Goal: Ask a question

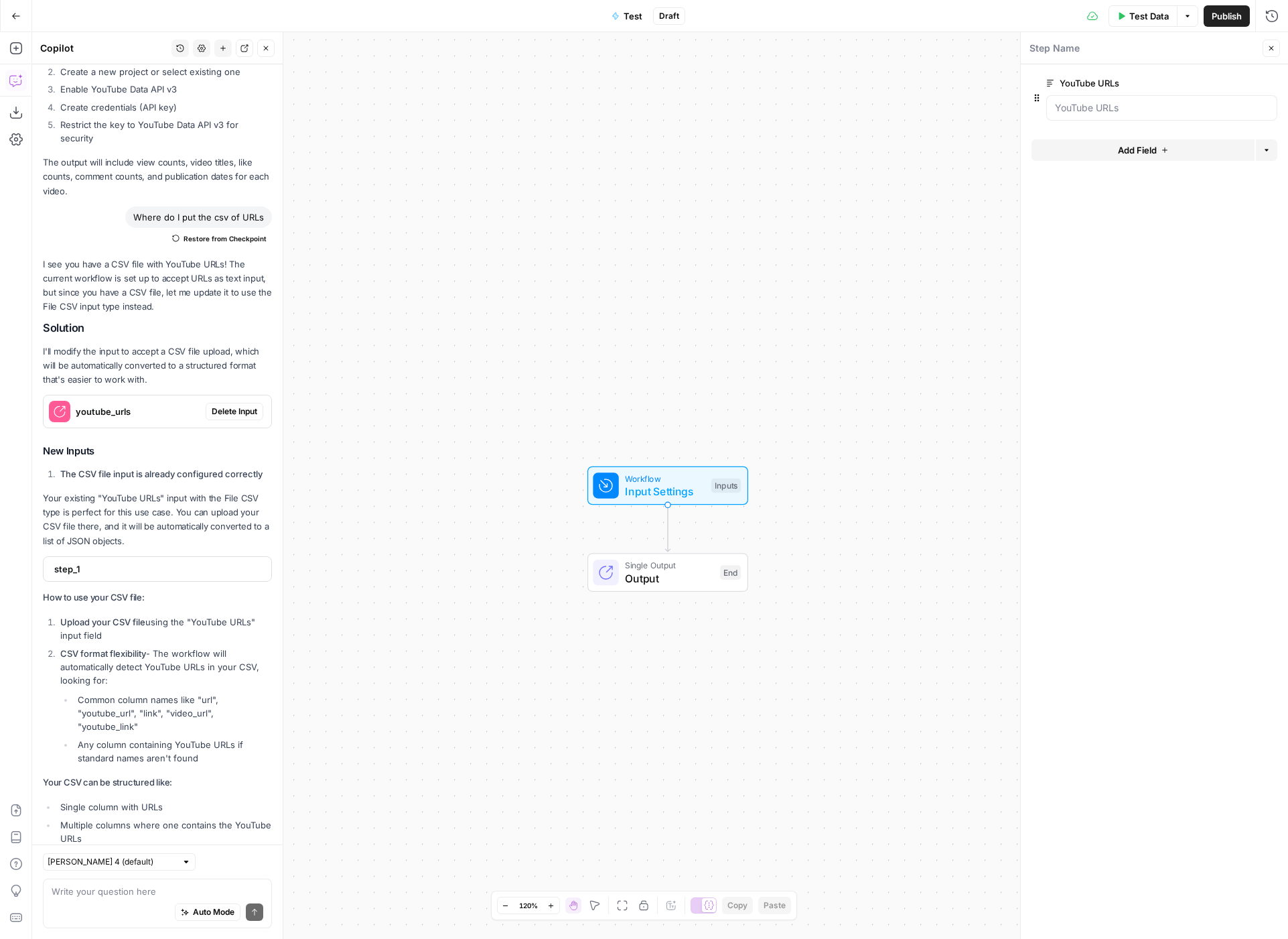
scroll to position [1007, 0]
click at [72, 559] on span "step_1" at bounding box center [156, 565] width 204 height 14
click at [70, 559] on span "step_1" at bounding box center [156, 565] width 204 height 14
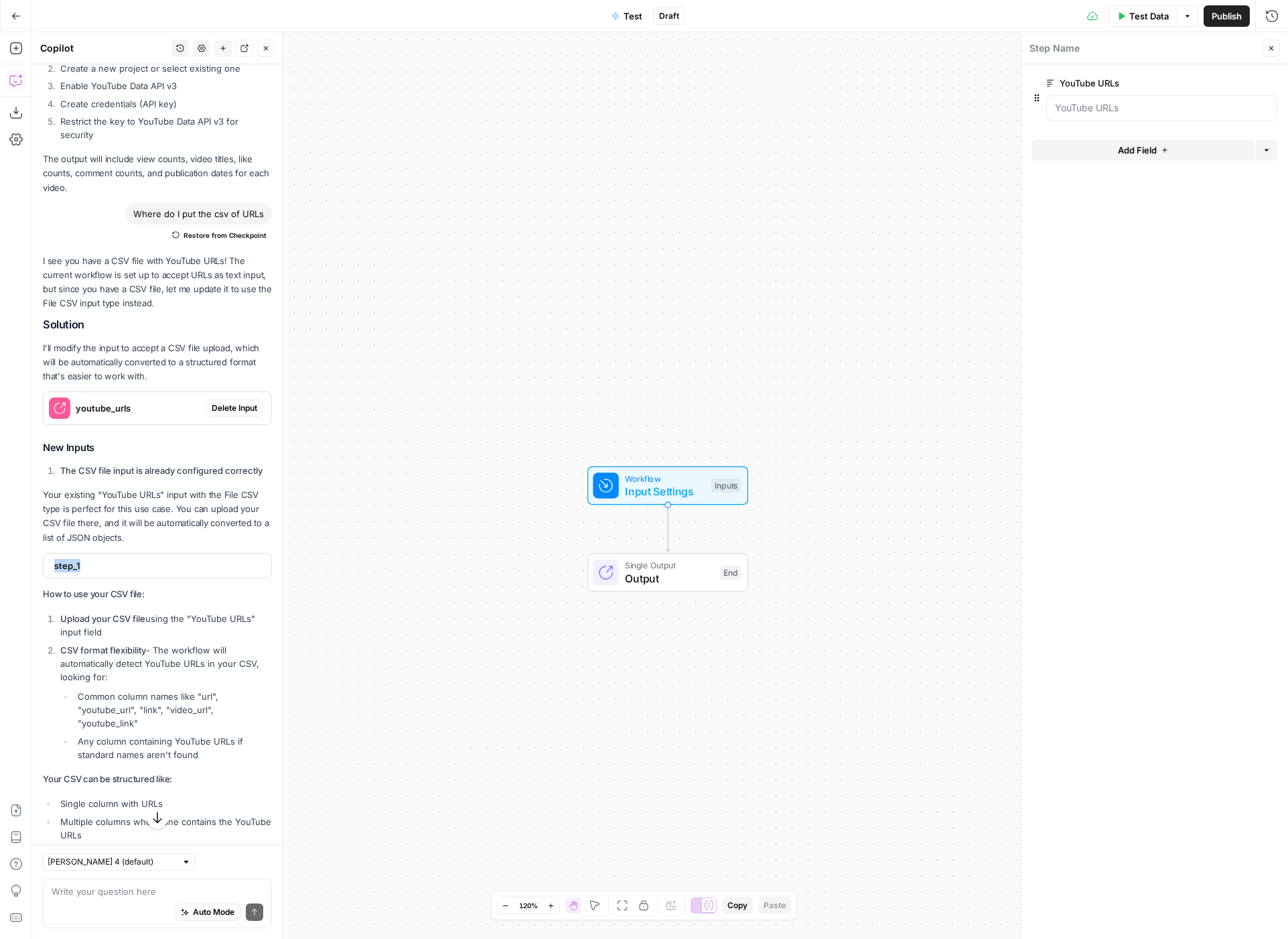
click at [70, 559] on span "step_1" at bounding box center [156, 565] width 204 height 14
click at [1106, 92] on div "YouTube URLs edit field Delete group" at bounding box center [1162, 98] width 231 height 46
click at [1153, 106] on URLs "YouTube URLs" at bounding box center [1162, 108] width 213 height 14
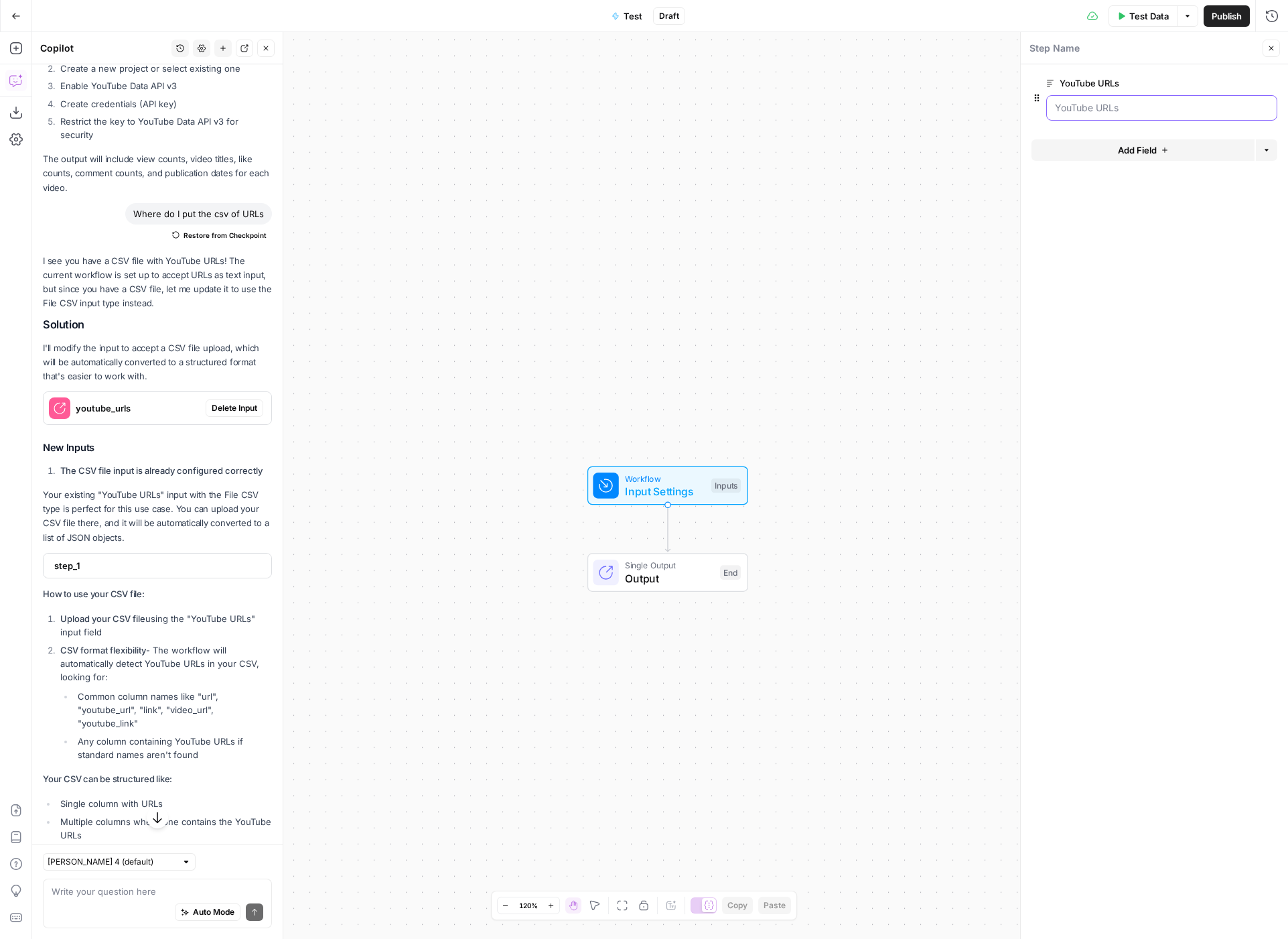
click at [1153, 106] on URLs "YouTube URLs" at bounding box center [1162, 108] width 213 height 14
click at [1149, 137] on form "YouTube URLs edit field Delete group Add Field Options" at bounding box center [1154, 501] width 267 height 875
click at [1138, 108] on URLs "YouTube URLs" at bounding box center [1162, 108] width 213 height 14
click at [1218, 150] on button "Add Field" at bounding box center [1142, 150] width 223 height 22
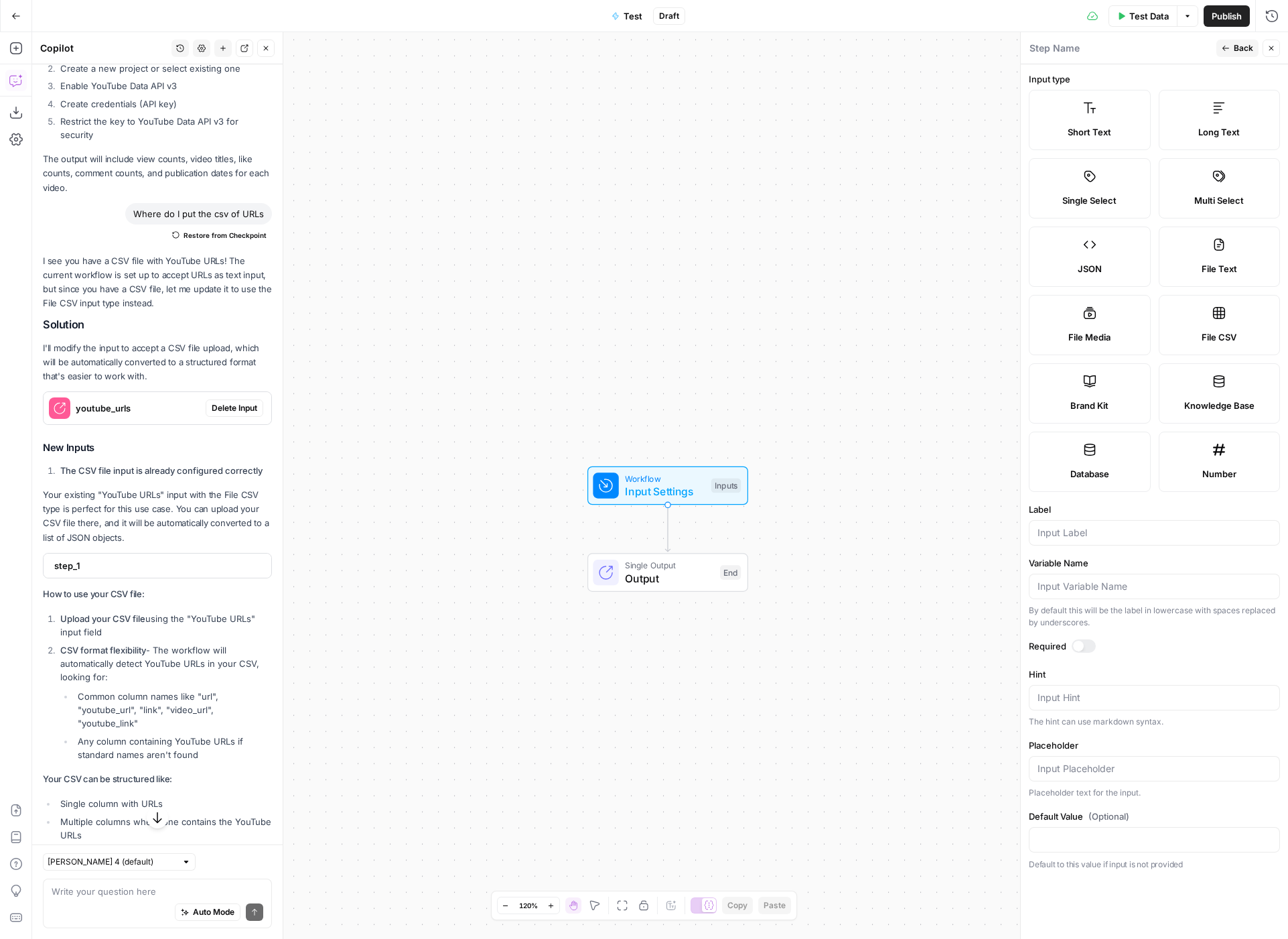
click at [1089, 319] on icon at bounding box center [1090, 313] width 14 height 14
type textarea "Supports .mp4, .mp3, .wav, .jpg, .png, .webp, .wma, .m4a file types"
click at [1226, 47] on icon "button" at bounding box center [1226, 48] width 8 height 8
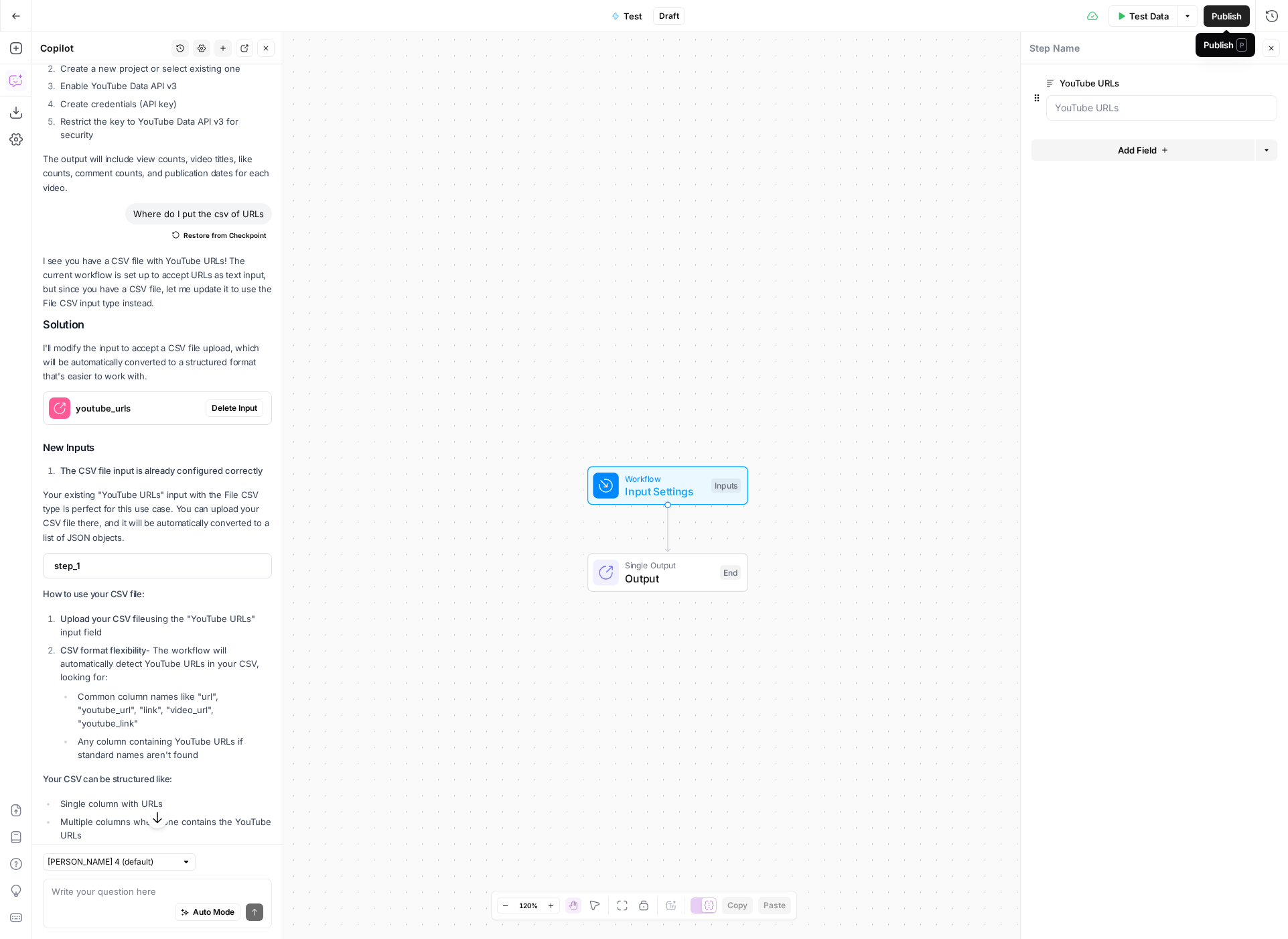
click at [1265, 49] on button "Close" at bounding box center [1272, 48] width 18 height 18
click at [674, 464] on button "Test Step" at bounding box center [704, 456] width 73 height 21
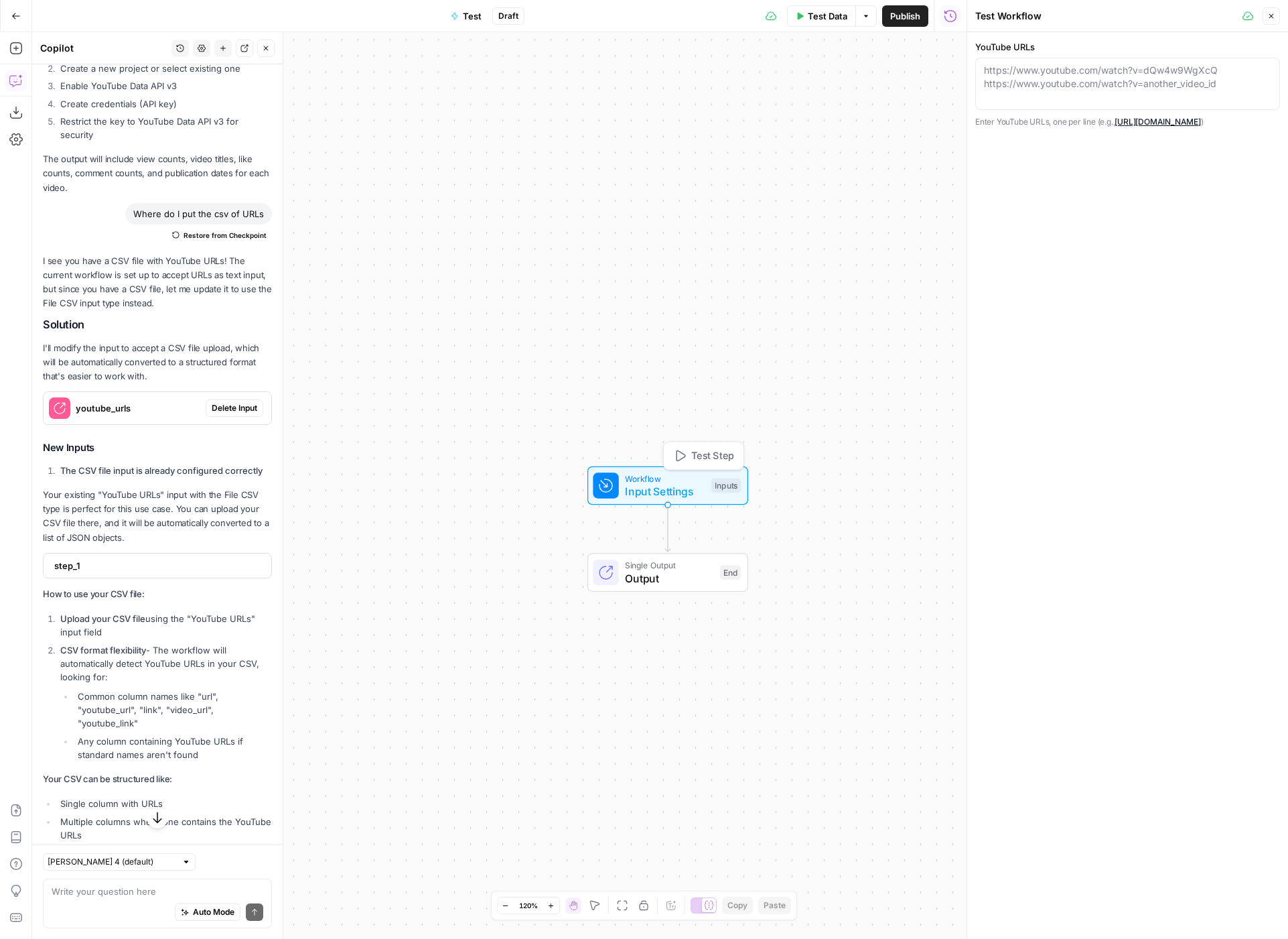
click at [678, 481] on span "Workflow" at bounding box center [665, 478] width 80 height 13
click at [630, 481] on span "Input Settings" at bounding box center [665, 477] width 80 height 16
click at [1172, 90] on div "[URL][DOMAIN_NAME] [URL][DOMAIN_NAME]" at bounding box center [1127, 83] width 305 height 52
click at [1162, 89] on textarea "YouTube URLs" at bounding box center [1127, 78] width 287 height 27
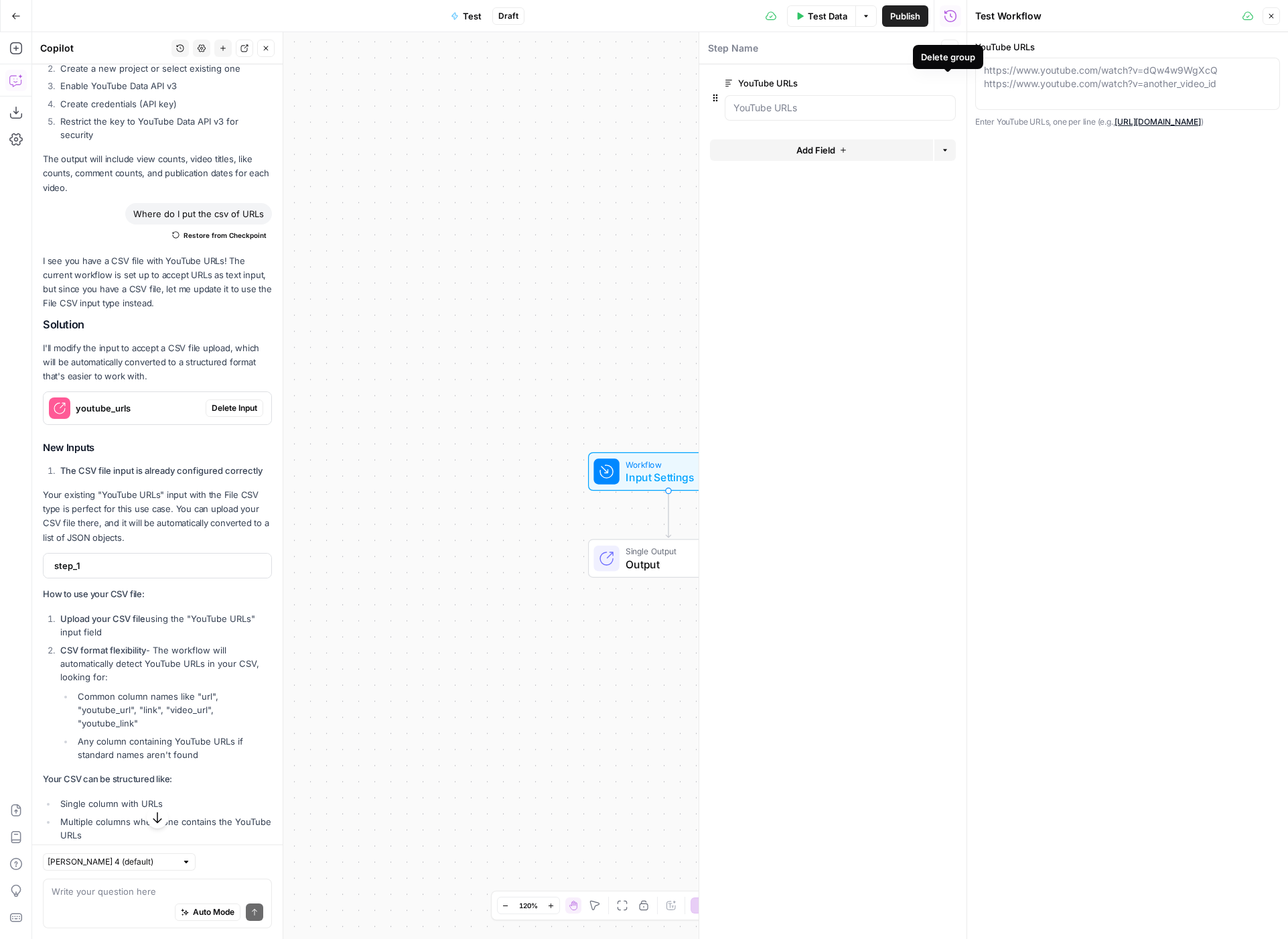
click at [948, 83] on icon "button" at bounding box center [948, 83] width 6 height 6
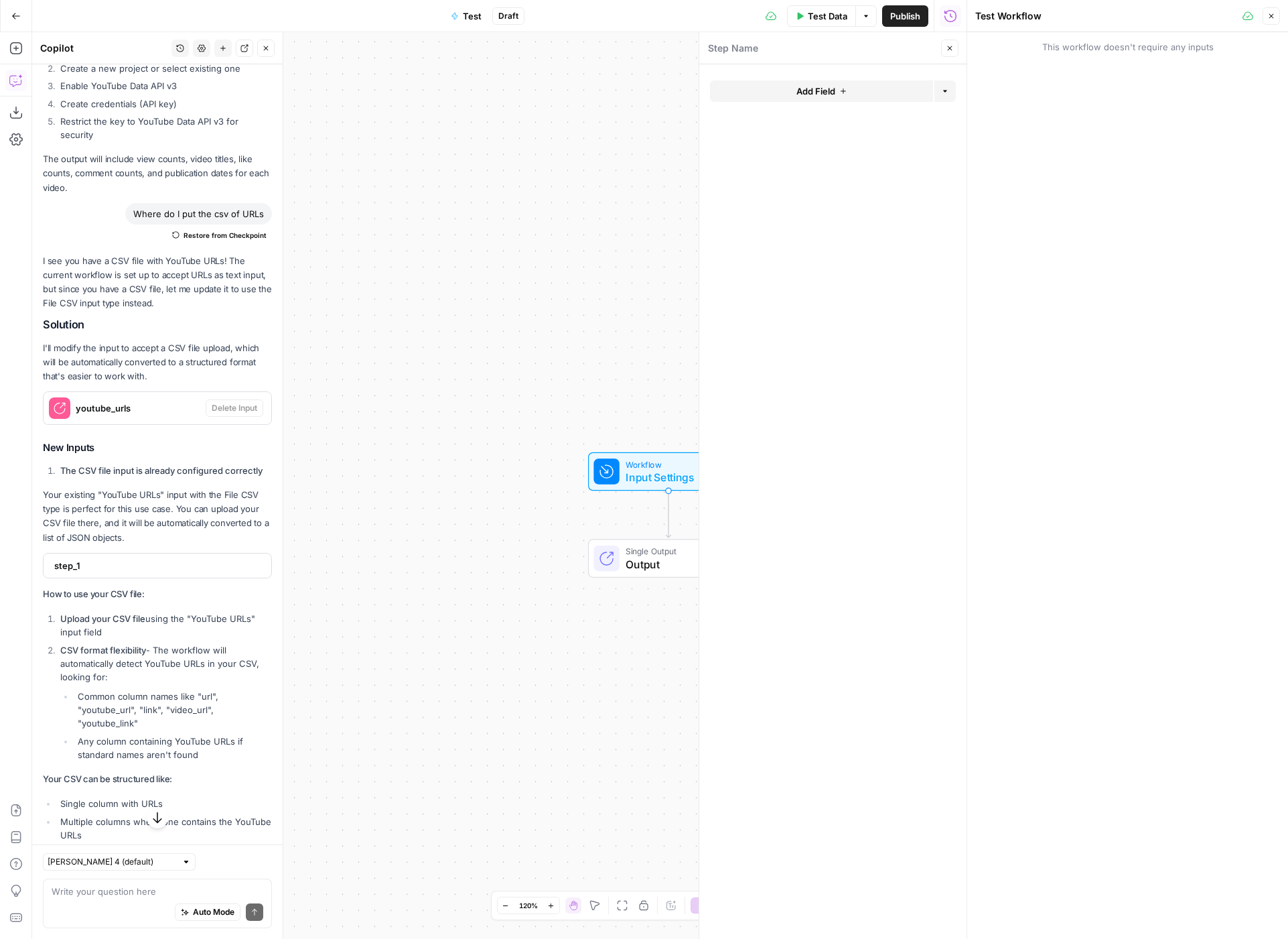
click at [862, 98] on button "Add Field" at bounding box center [821, 91] width 223 height 22
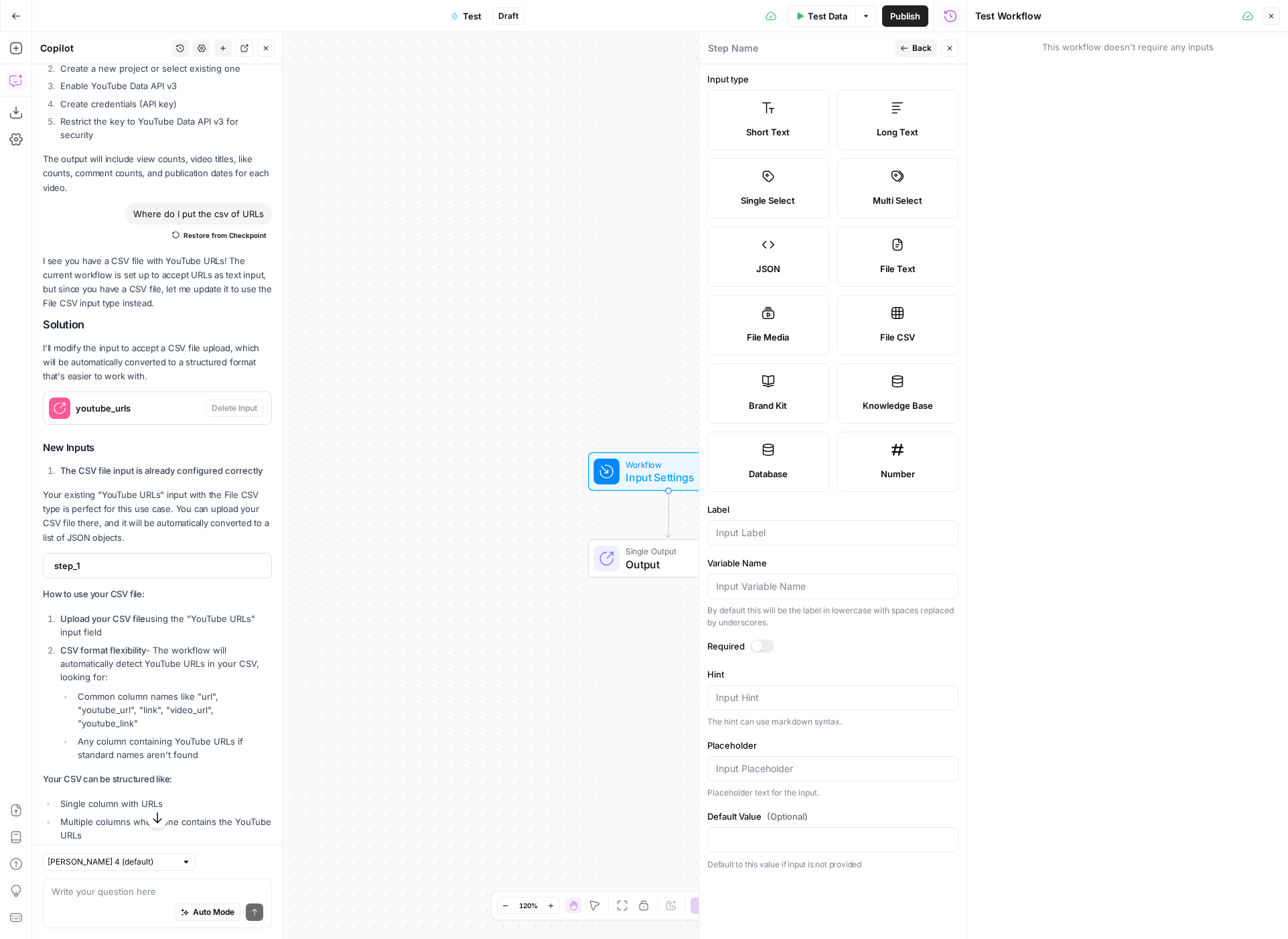
click at [907, 322] on label "File CSV" at bounding box center [898, 325] width 122 height 60
type textarea "Supports .csv file type"
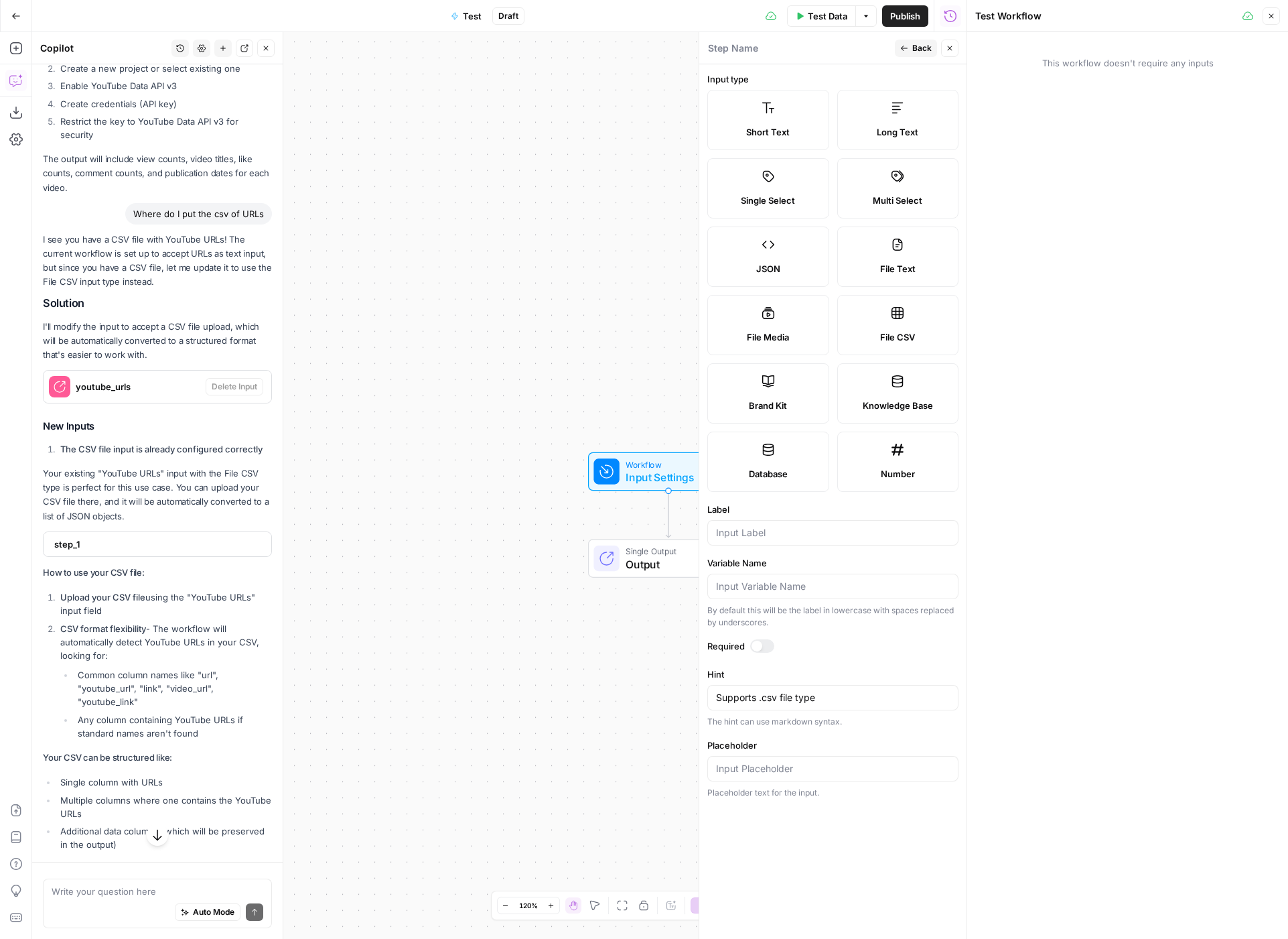
scroll to position [1007, 0]
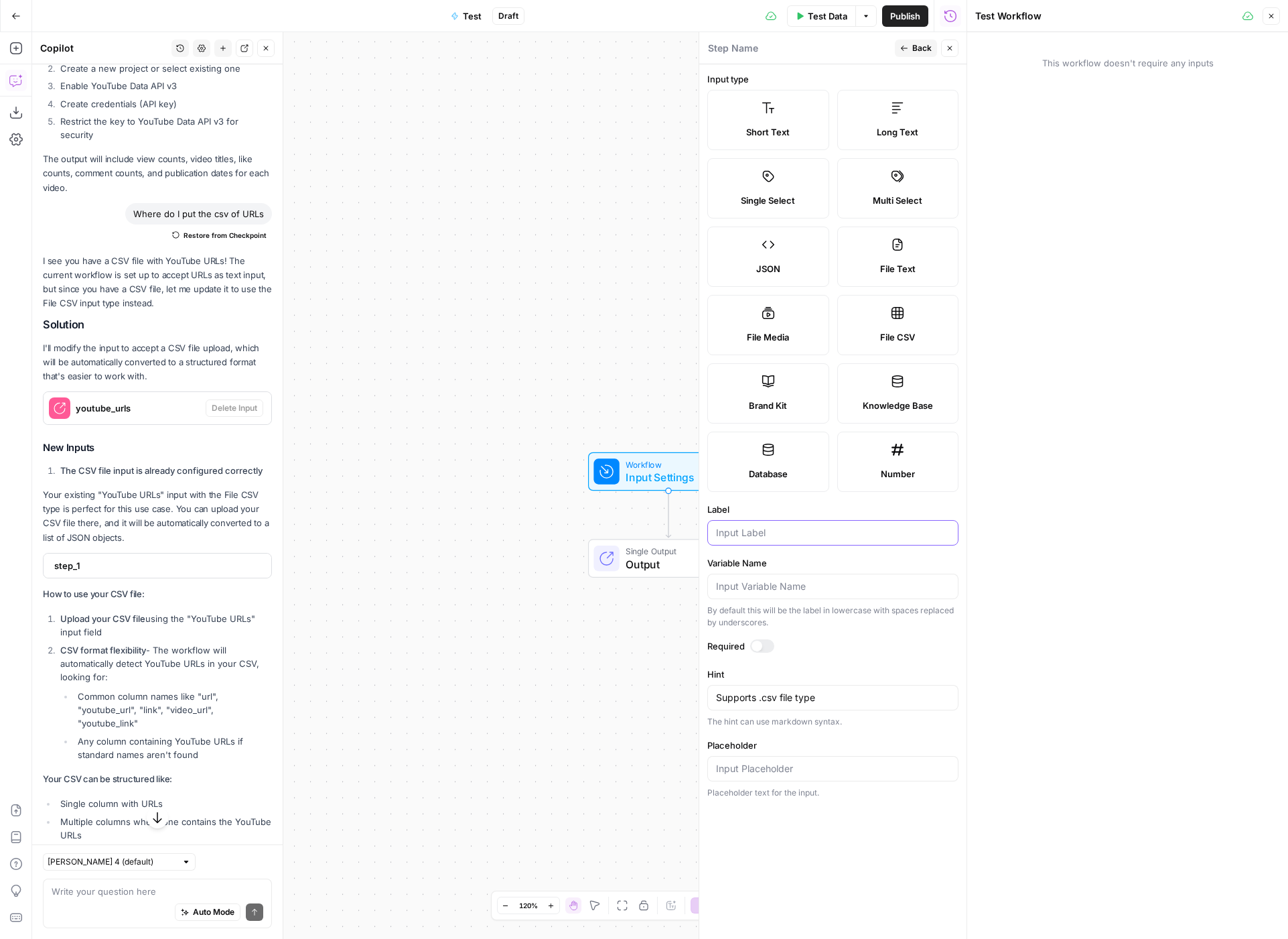
click at [783, 533] on input "Label" at bounding box center [833, 533] width 233 height 14
type input "CSV"
click at [808, 930] on form "Input type Short Text Long Text Single Select Multi Select JSON File Text File …" at bounding box center [833, 501] width 267 height 875
click at [591, 786] on div "Workflow Input Settings Inputs Single Output Output End" at bounding box center [499, 485] width 935 height 907
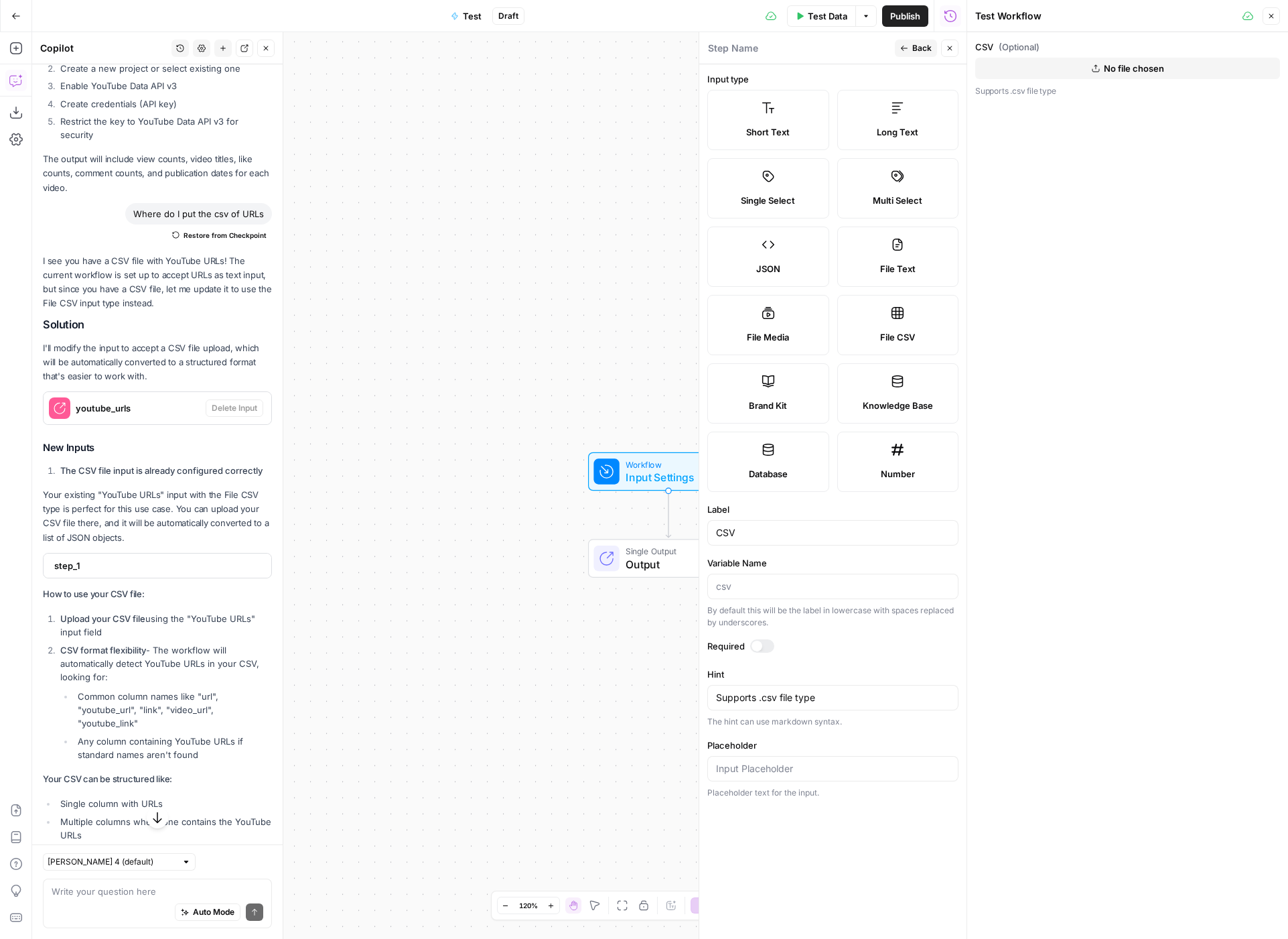
click at [919, 42] on button "Back" at bounding box center [916, 48] width 42 height 18
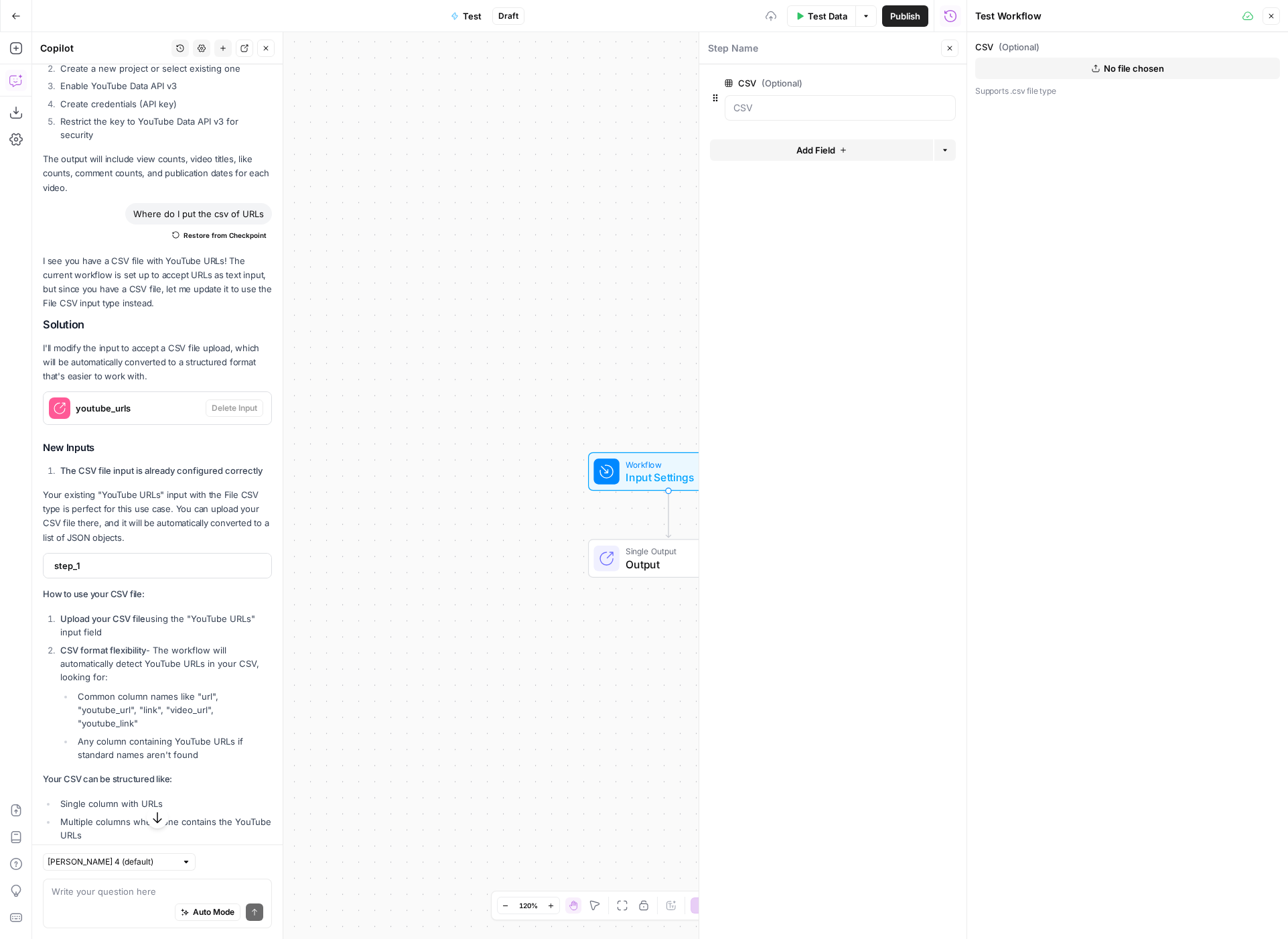
drag, startPoint x: 508, startPoint y: 529, endPoint x: 545, endPoint y: 403, distance: 131.3
click at [508, 527] on div "Workflow Input Settings Inputs Single Output Output End" at bounding box center [499, 485] width 935 height 907
click at [1138, 71] on span "No file chosen" at bounding box center [1134, 68] width 60 height 14
drag, startPoint x: 134, startPoint y: 860, endPoint x: 132, endPoint y: 869, distance: 9.2
click at [134, 861] on input "text" at bounding box center [111, 861] width 129 height 14
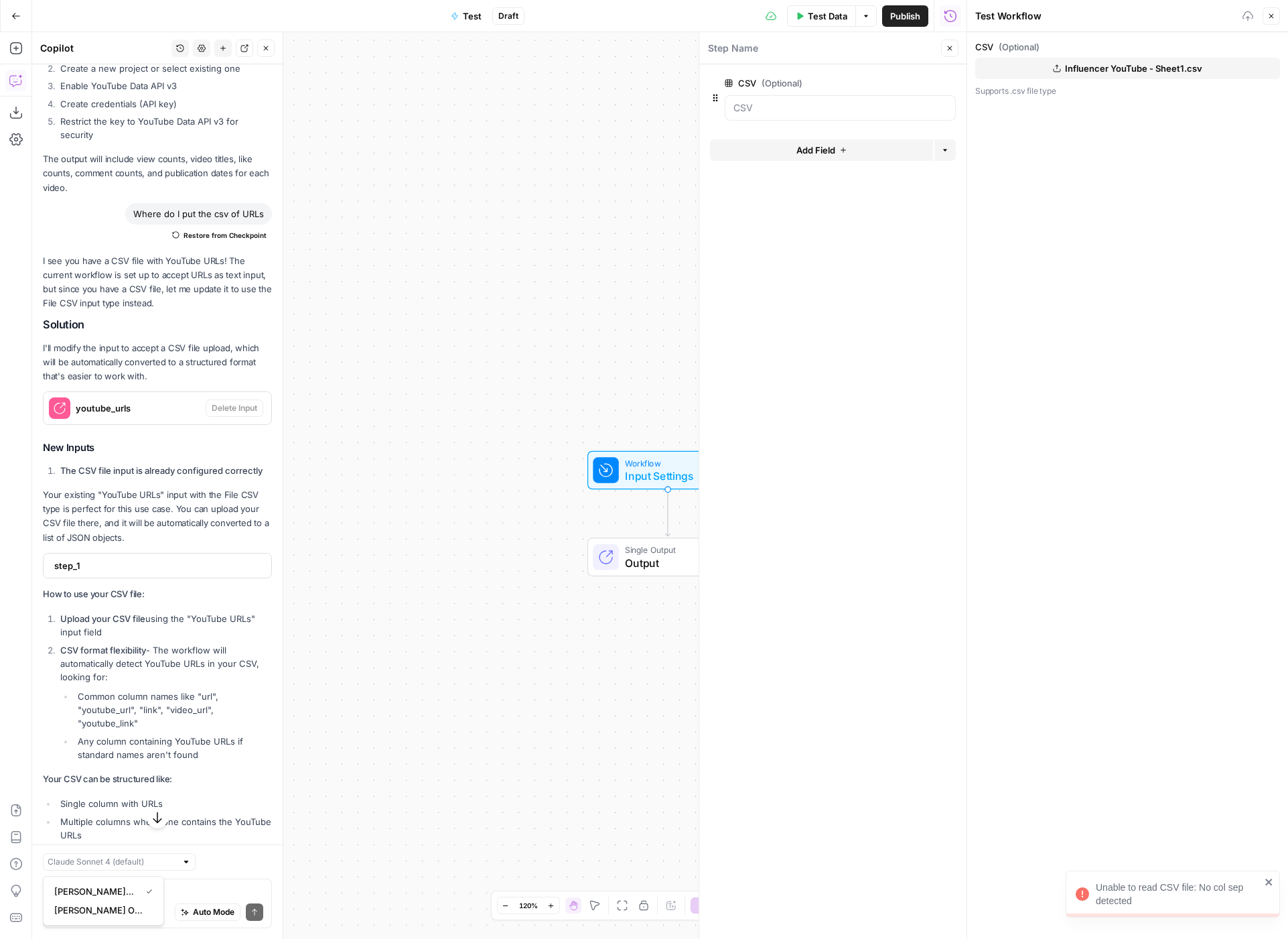
type input "[PERSON_NAME] 4 (default)"
click at [195, 894] on div "Auto Mode will automatically modify and execute the workflow" at bounding box center [206, 879] width 210 height 37
click at [195, 895] on div "Auto Mode will automatically modify and execute the workflow" at bounding box center [207, 878] width 214 height 38
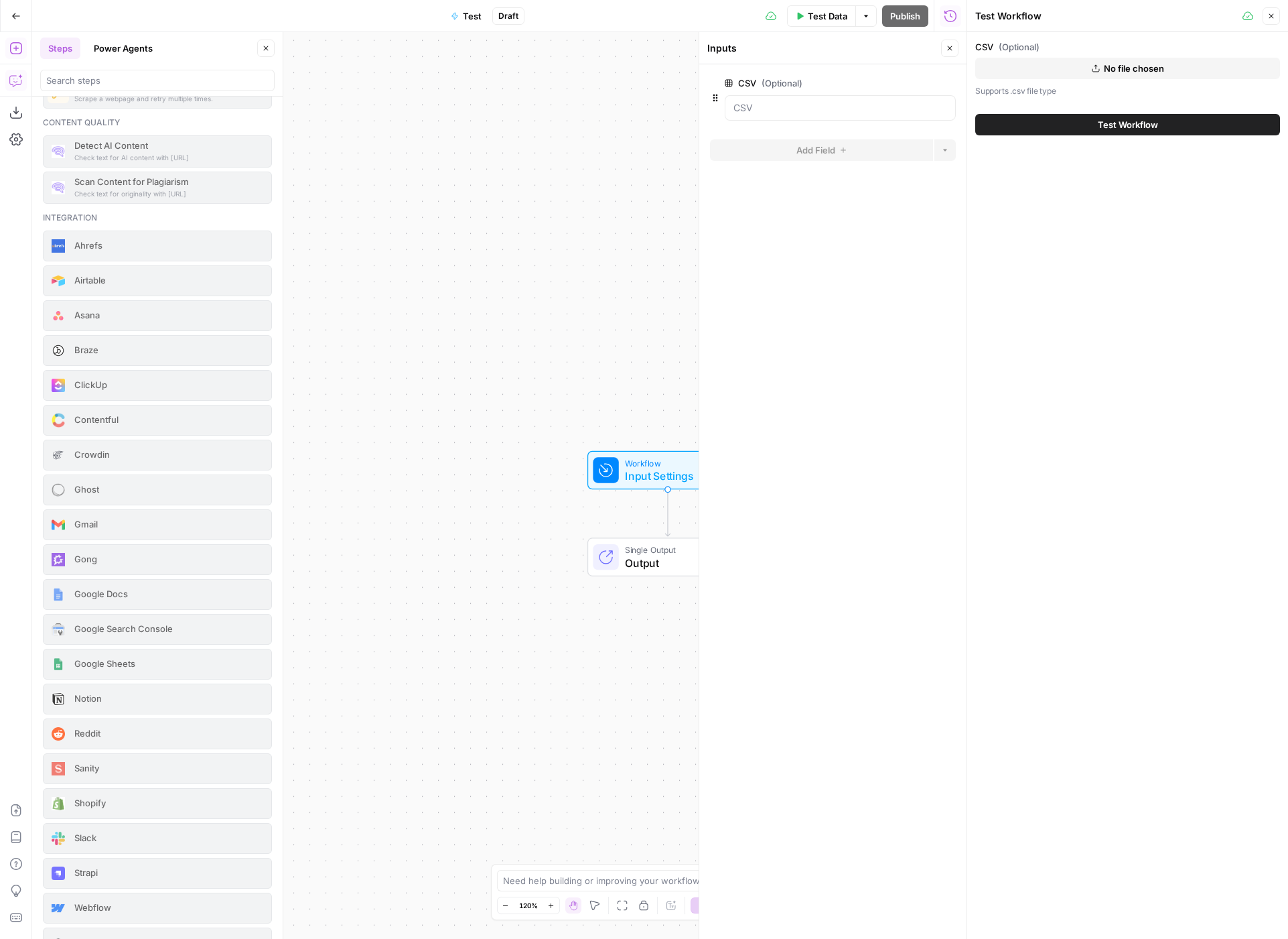
scroll to position [2378, 0]
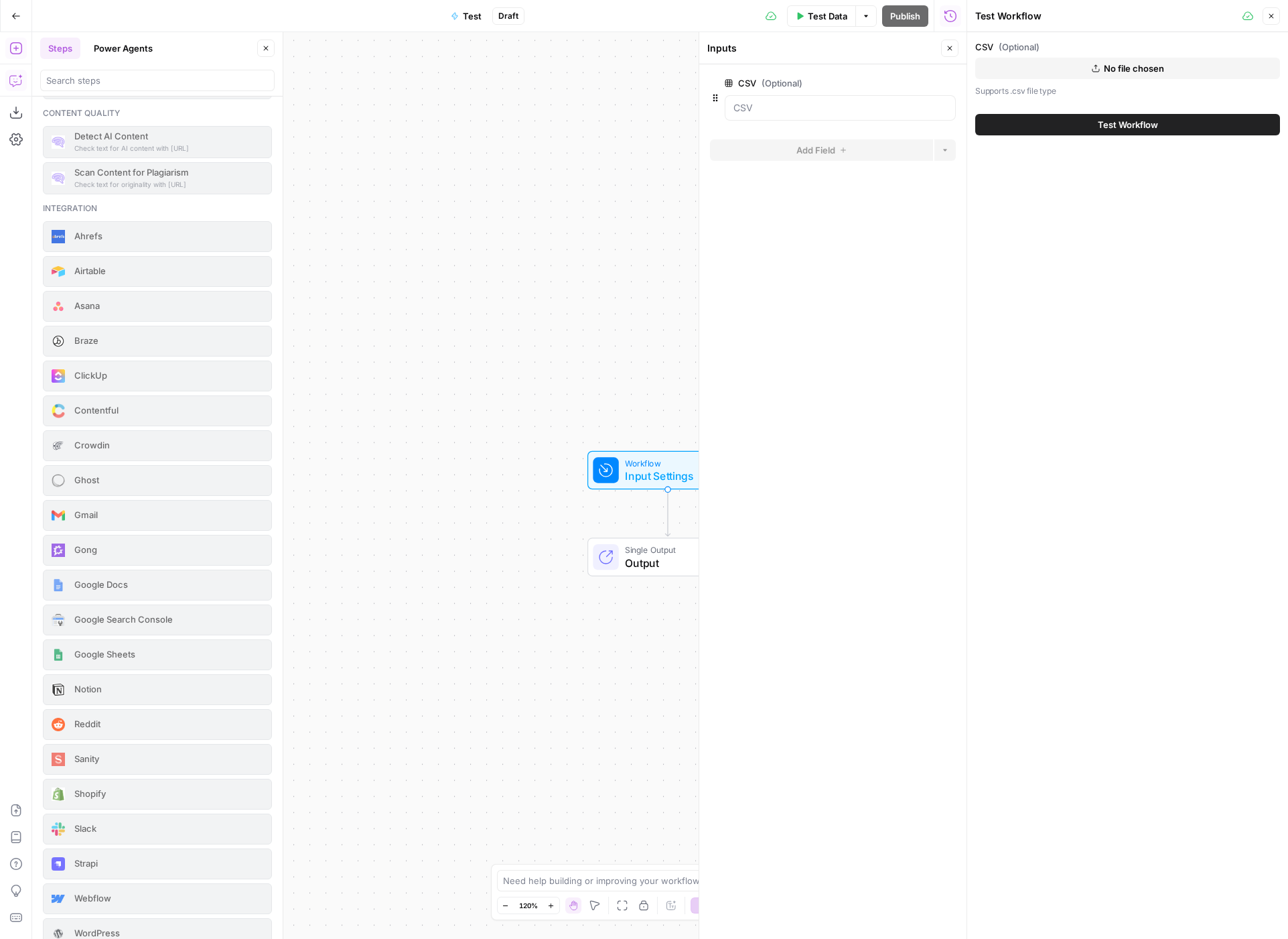
click at [473, 751] on div "Workflow Input Settings Inputs Single Output Output End" at bounding box center [499, 485] width 935 height 907
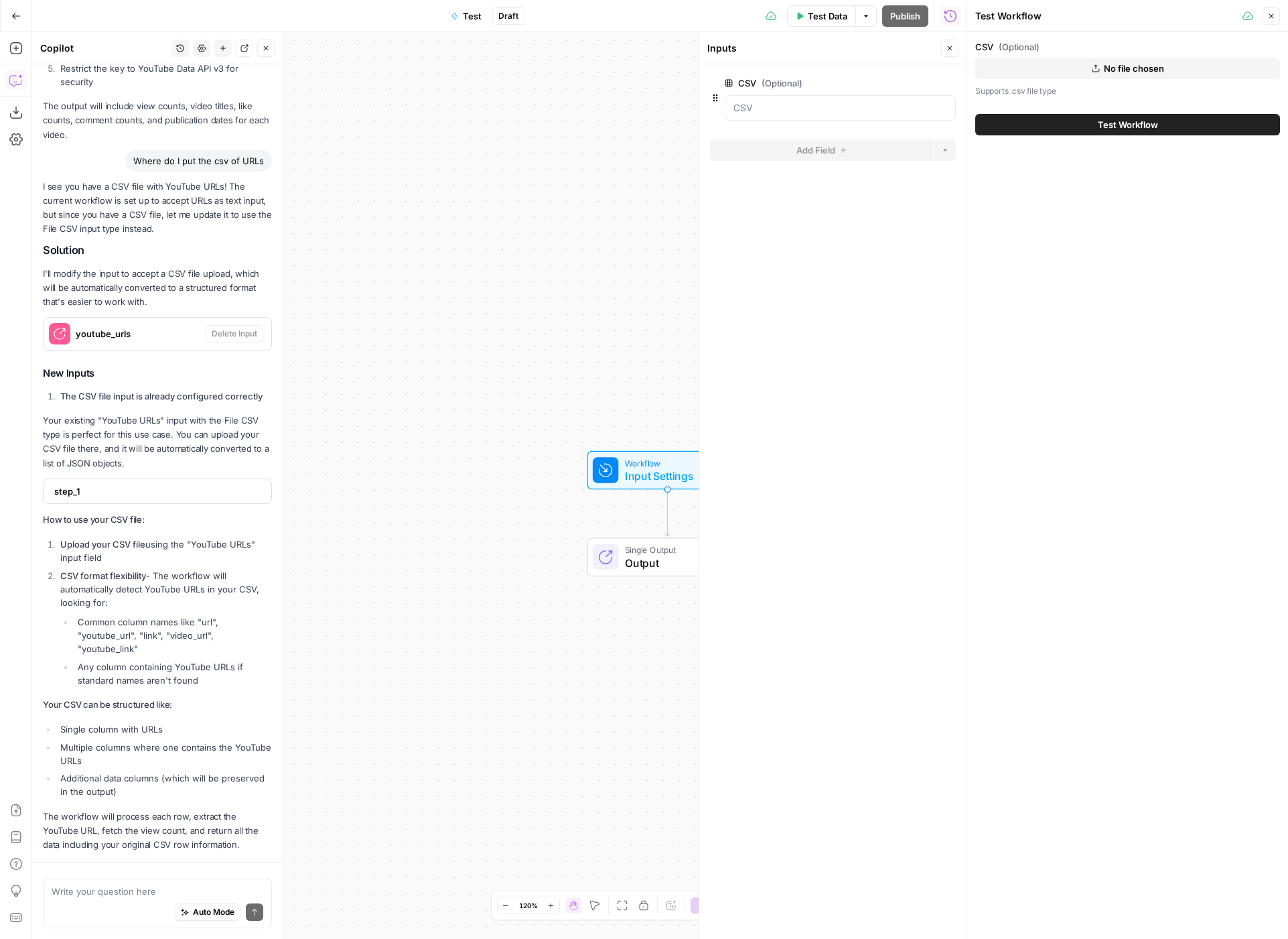
scroll to position [1121, 0]
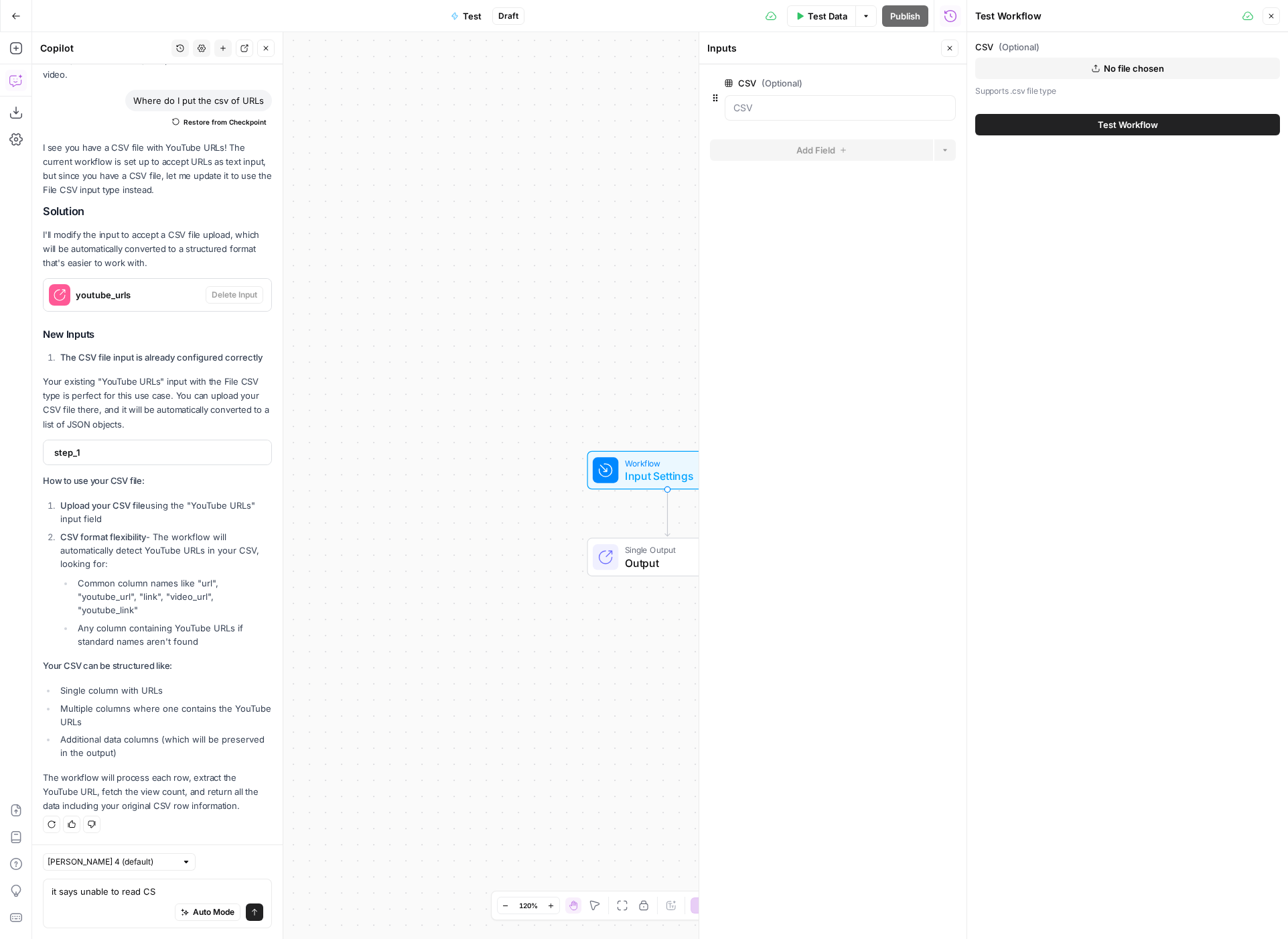
type textarea "it says unable to read CSV"
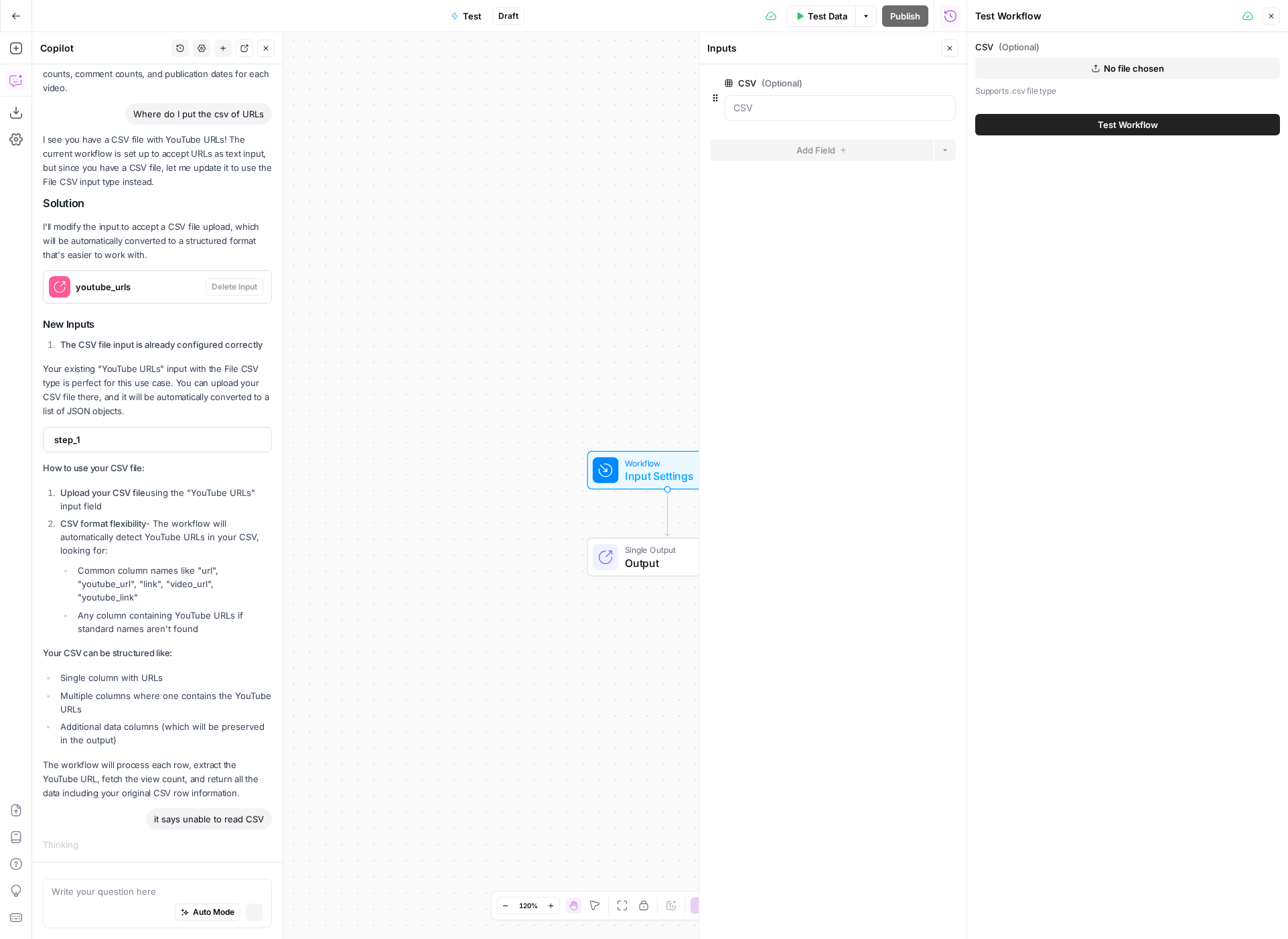
scroll to position [1075, 0]
click at [1151, 59] on button "No file chosen" at bounding box center [1127, 68] width 305 height 22
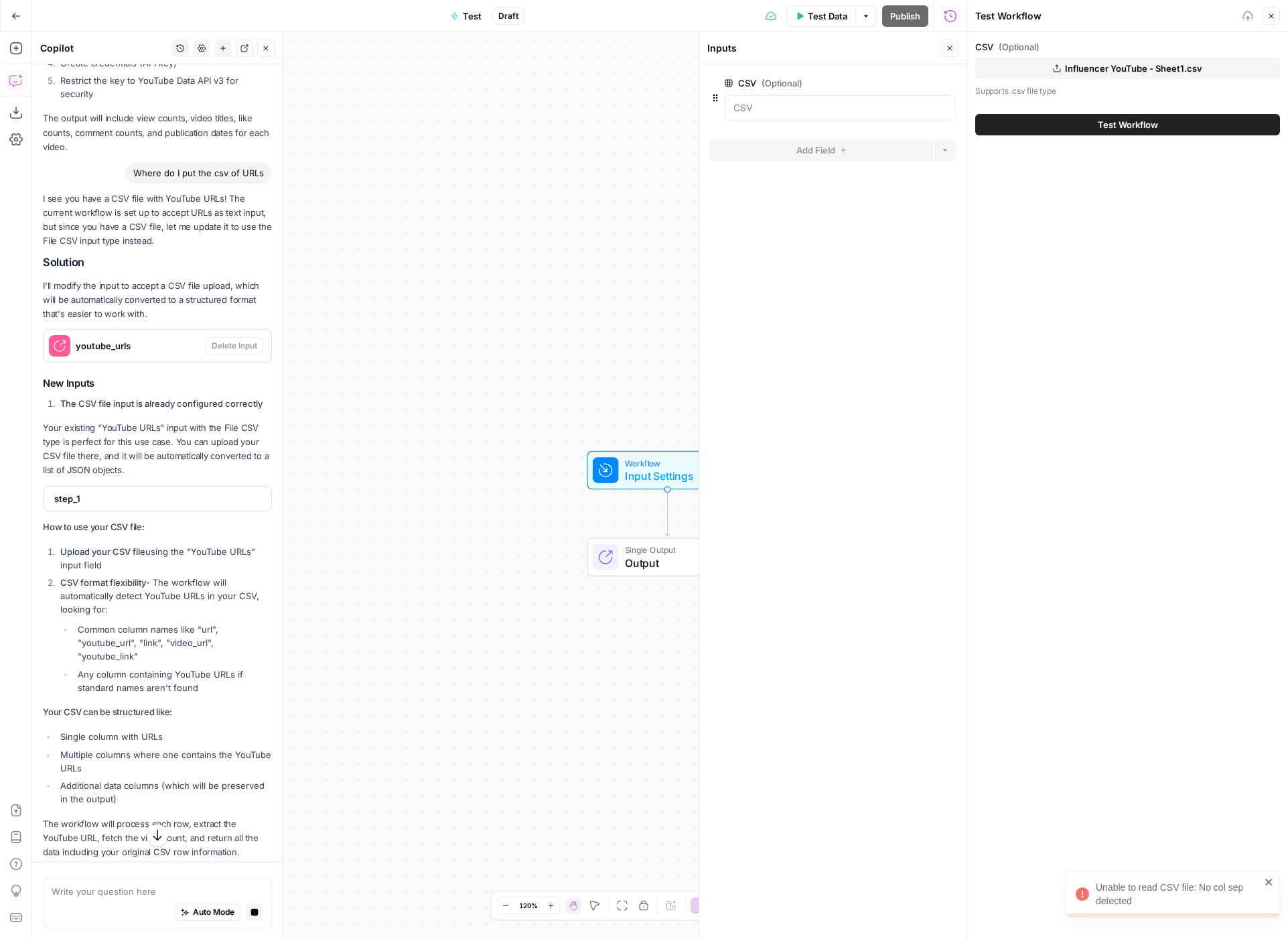
scroll to position [1016, 0]
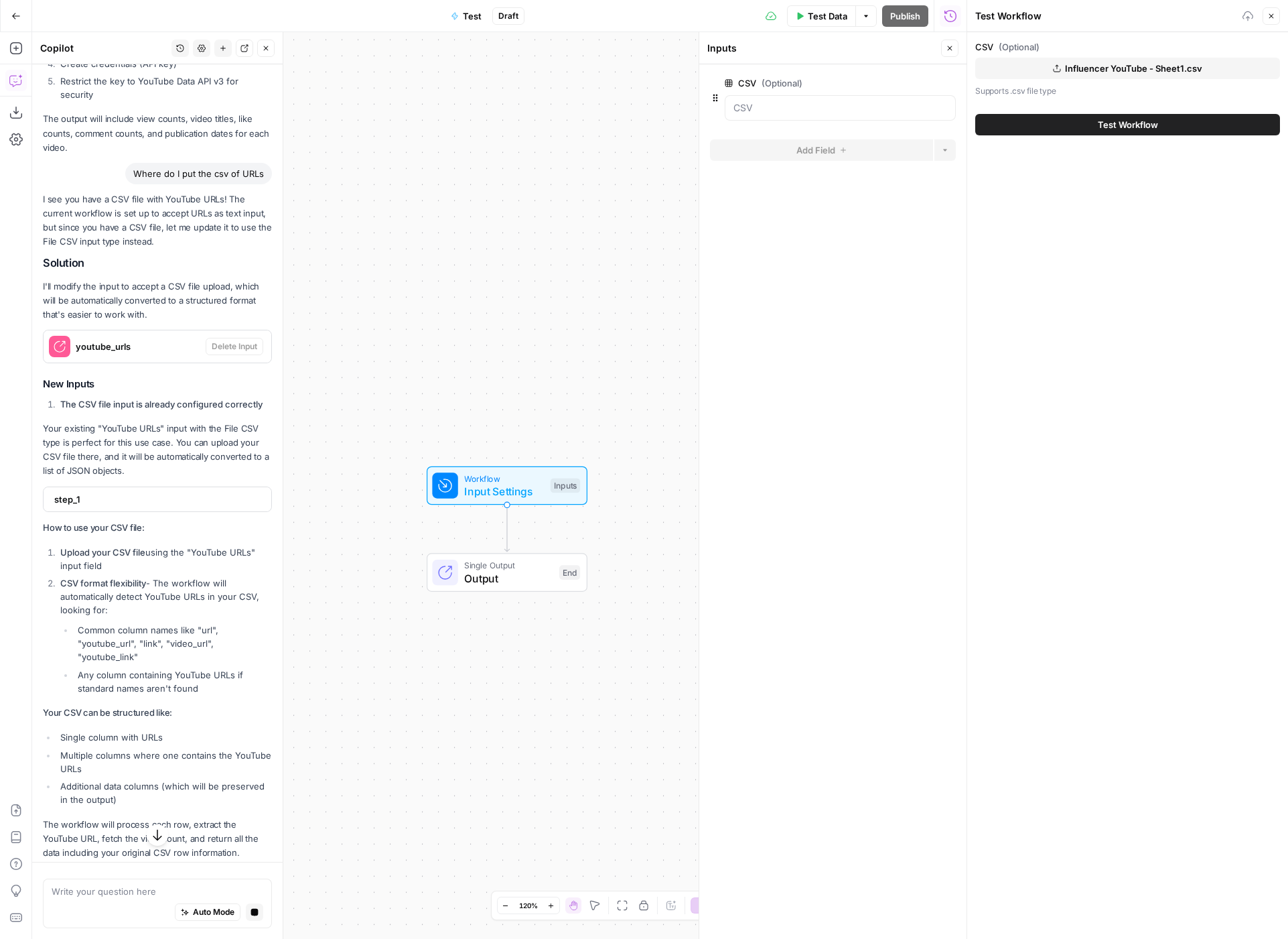
click at [112, 352] on span "youtube_urls" at bounding box center [138, 346] width 125 height 14
click at [70, 345] on div "youtube_urls" at bounding box center [124, 346] width 162 height 32
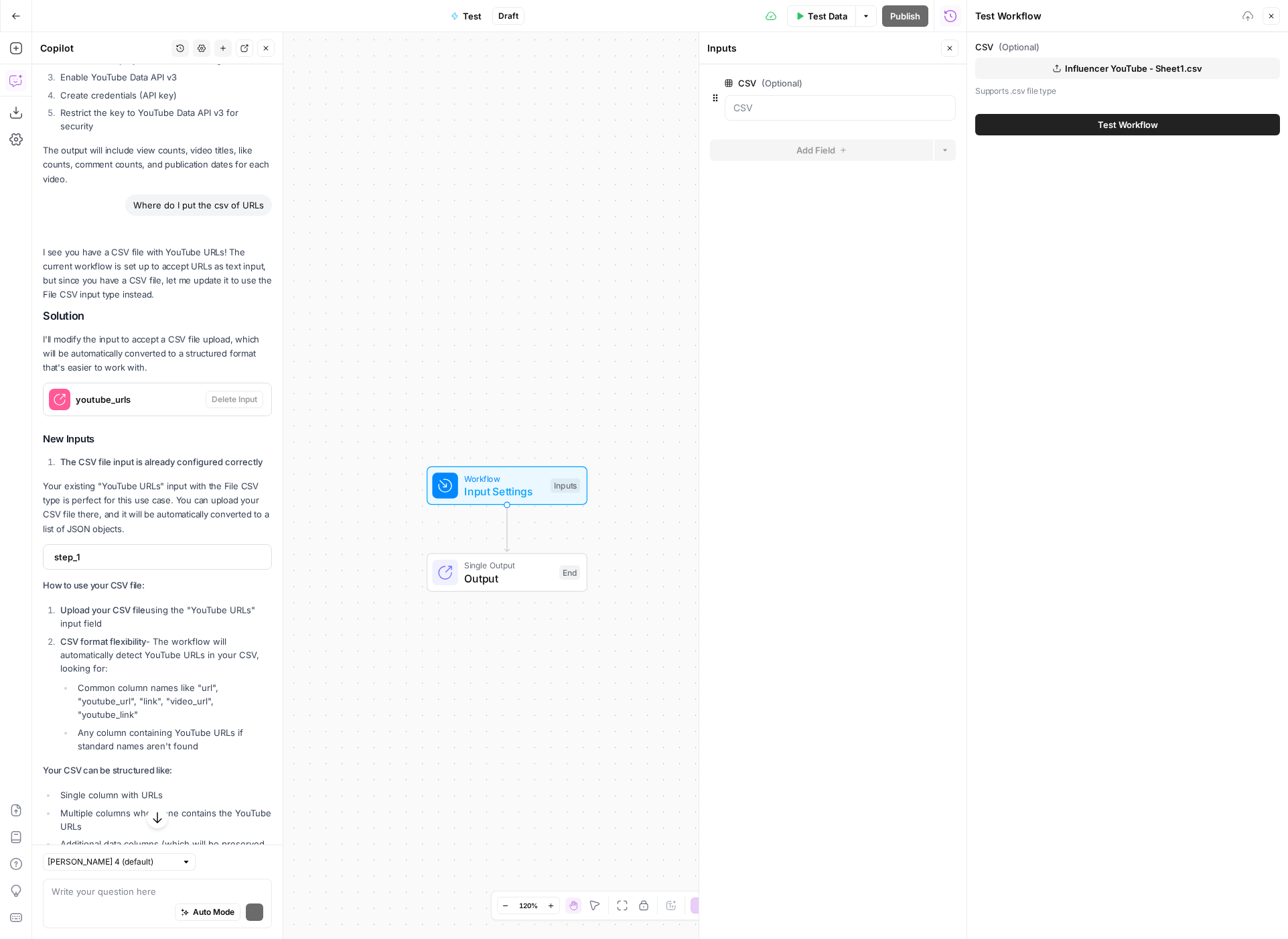
scroll to position [1047, 0]
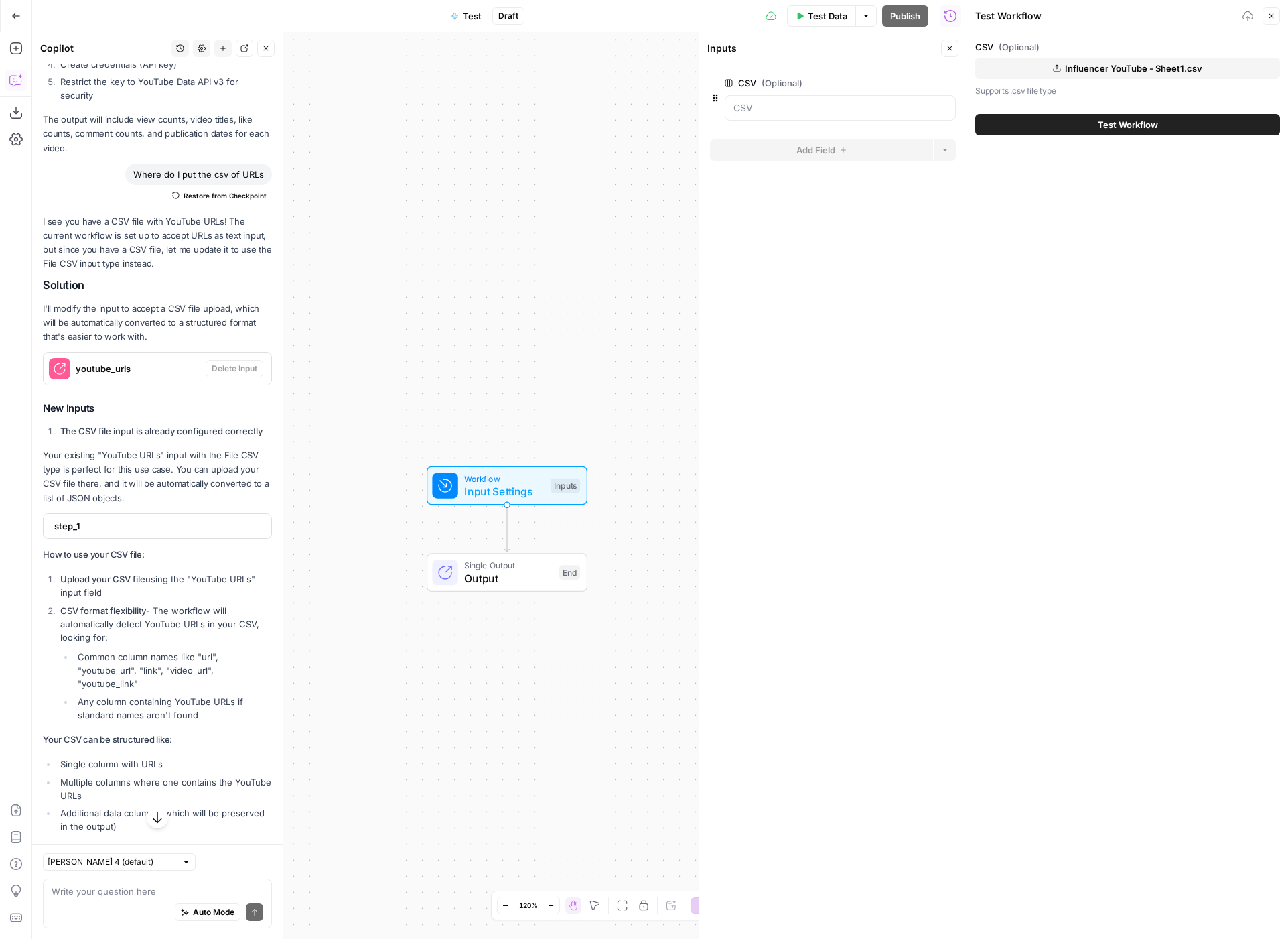
click at [517, 479] on span "Workflow" at bounding box center [504, 478] width 80 height 13
click at [105, 517] on div "step_1" at bounding box center [153, 526] width 220 height 24
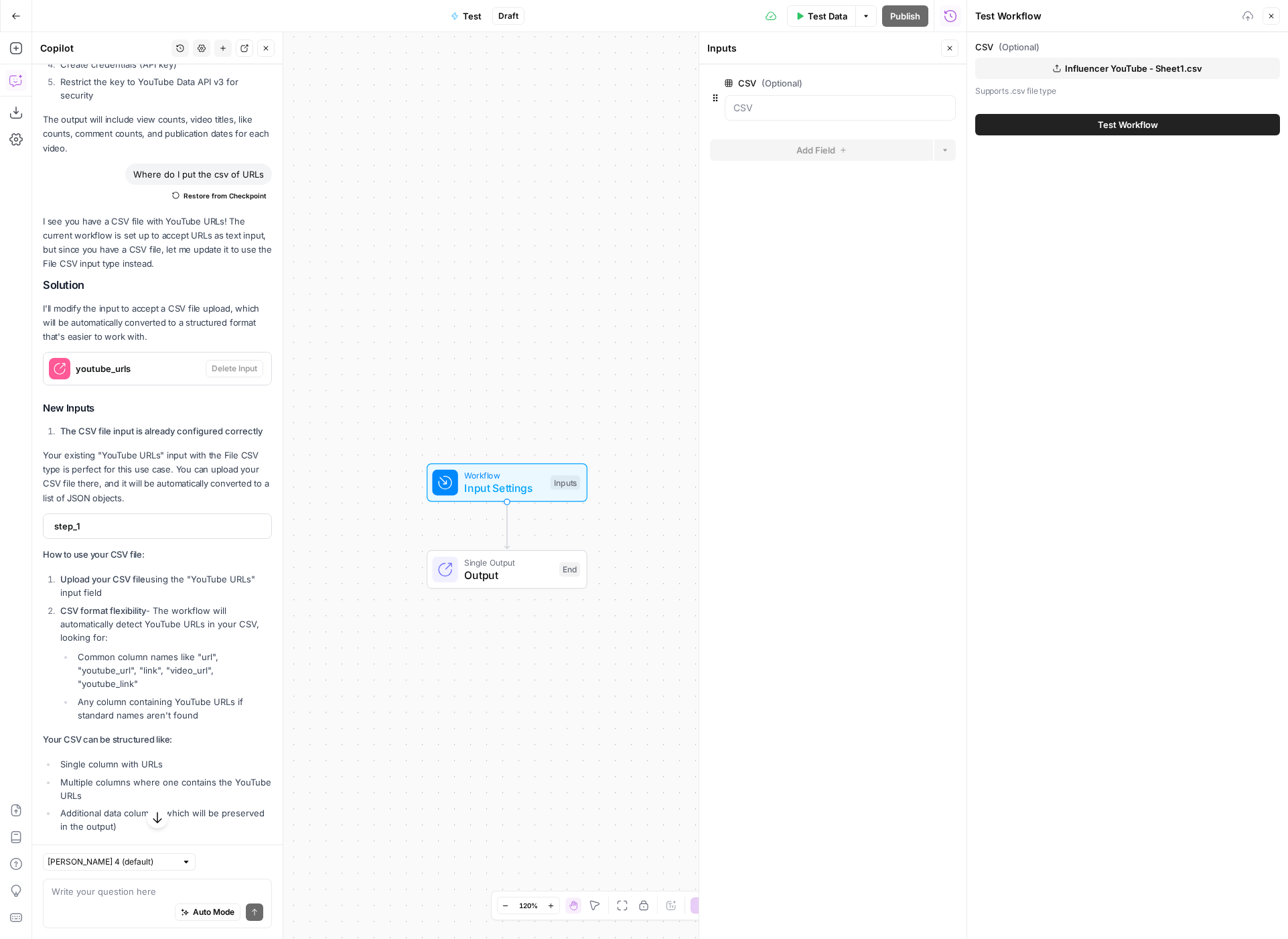
click at [105, 517] on div "step_1" at bounding box center [153, 526] width 220 height 24
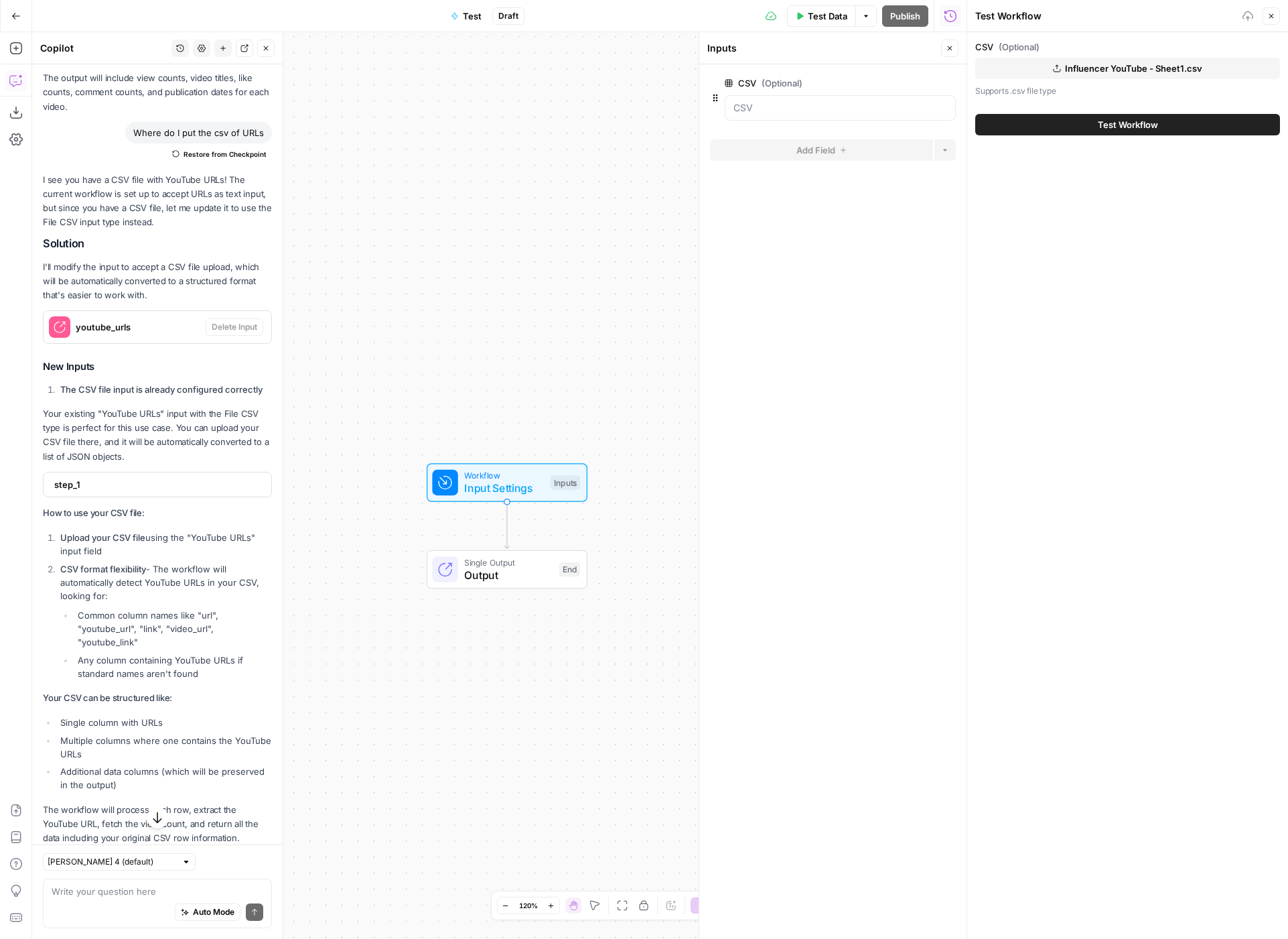
scroll to position [1089, 0]
click at [1129, 129] on span "Test Workflow" at bounding box center [1127, 124] width 60 height 14
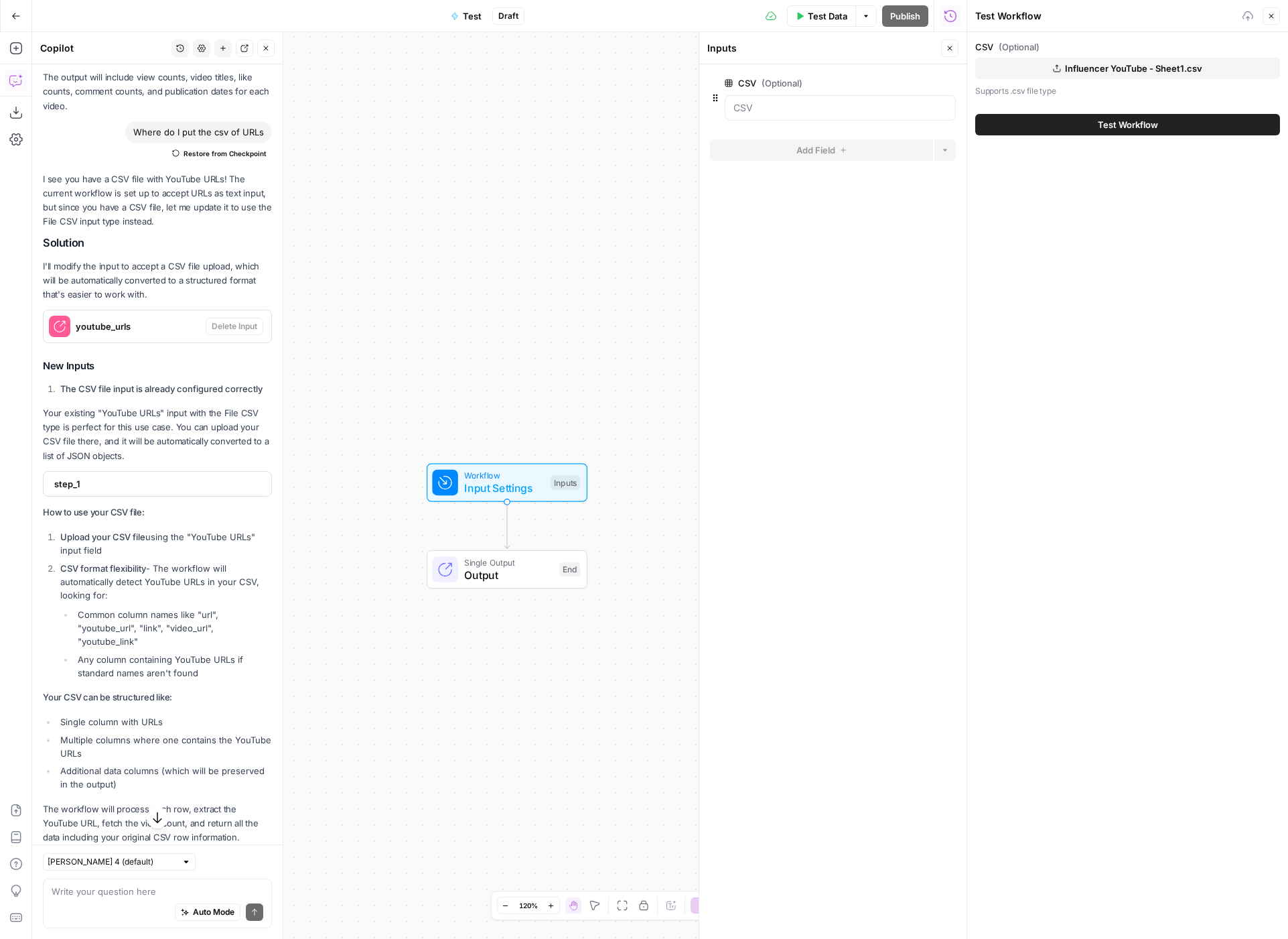
click at [1129, 129] on span "Test Workflow" at bounding box center [1127, 124] width 60 height 14
click at [850, 271] on form "CSV (Optional) edit field Delete group Add Field Options" at bounding box center [833, 501] width 267 height 875
click at [957, 45] on button "Close" at bounding box center [950, 48] width 18 height 18
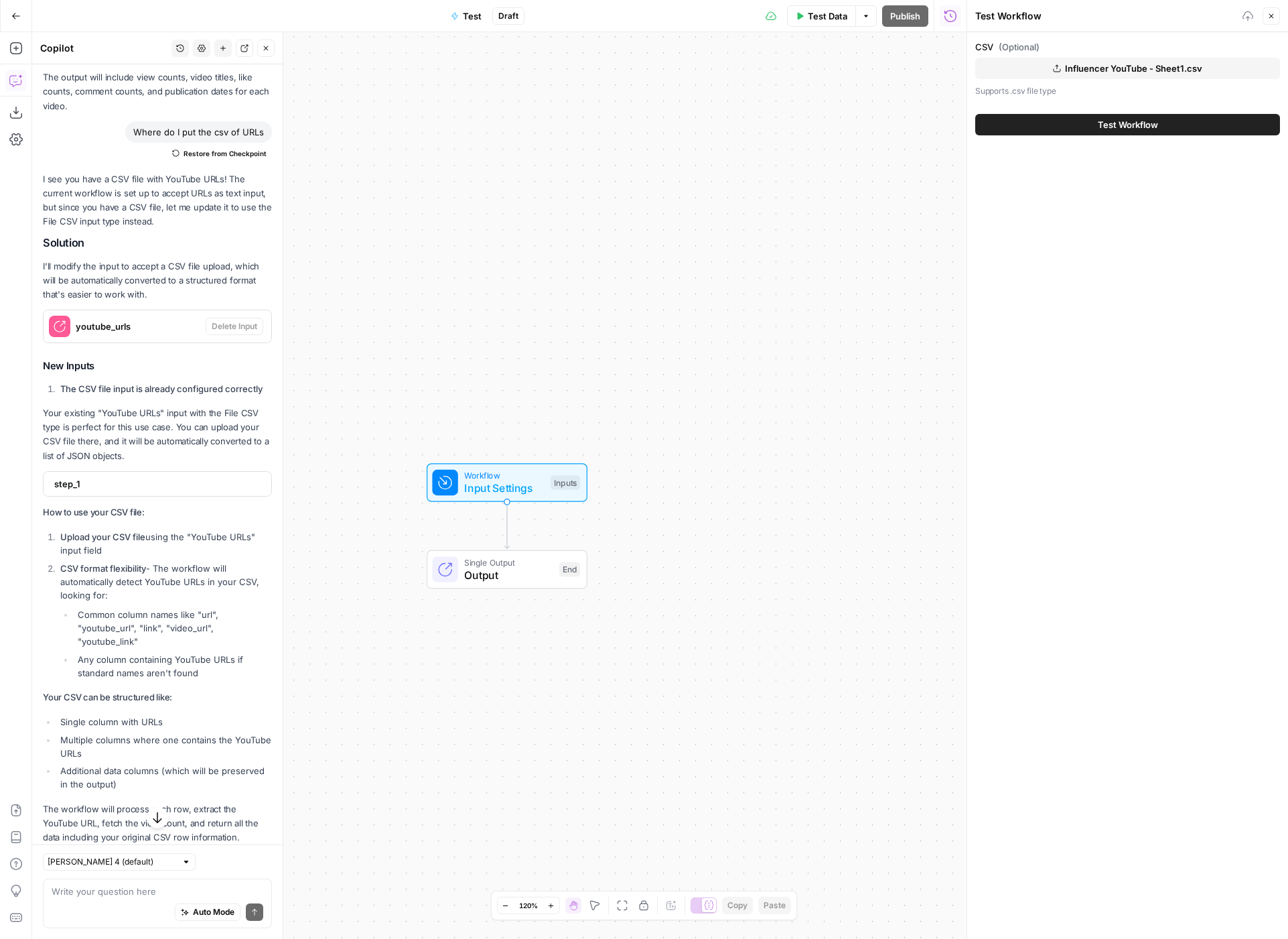
click at [819, 16] on span "Test Data" at bounding box center [827, 16] width 39 height 14
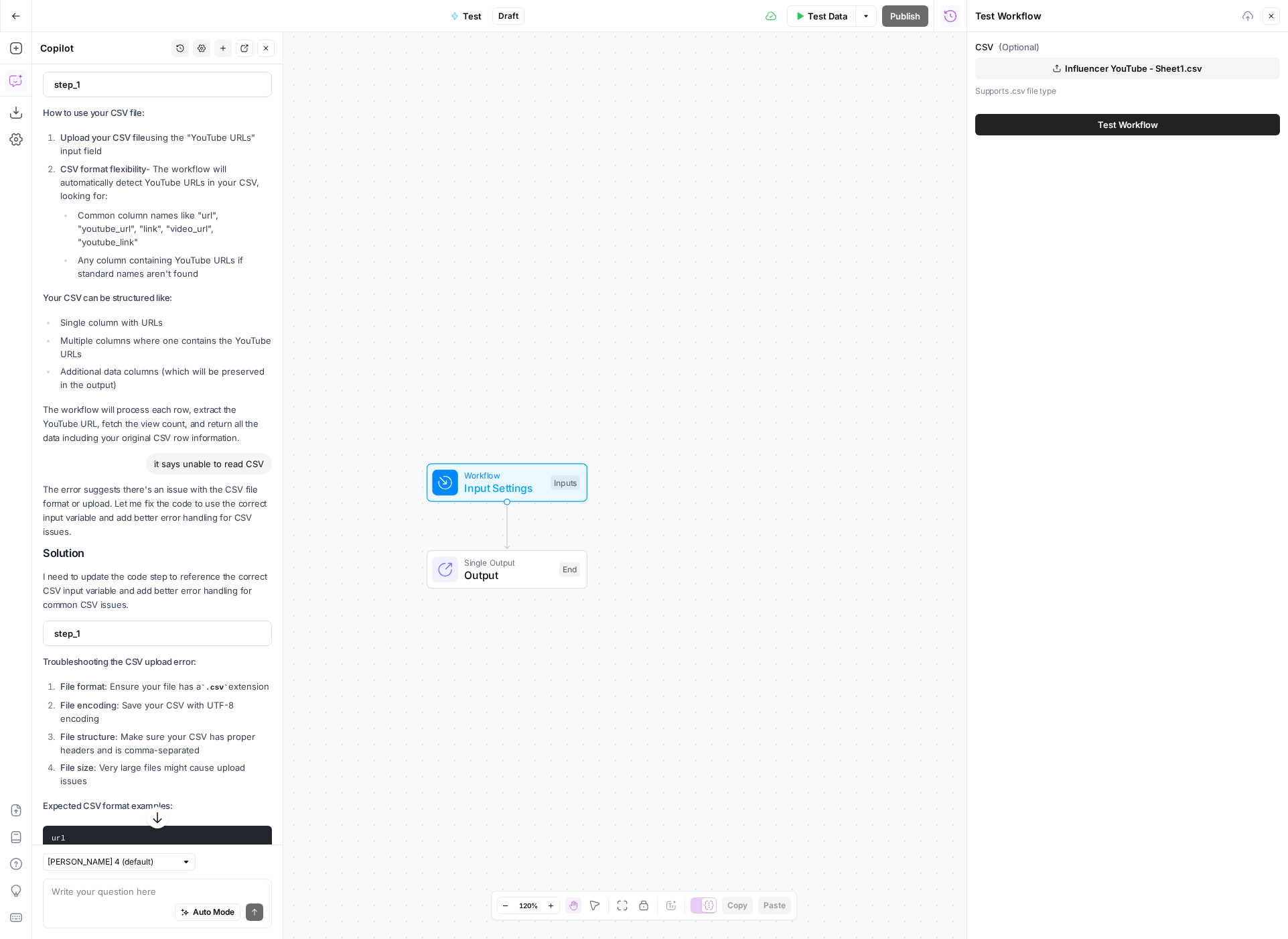
scroll to position [1830, 0]
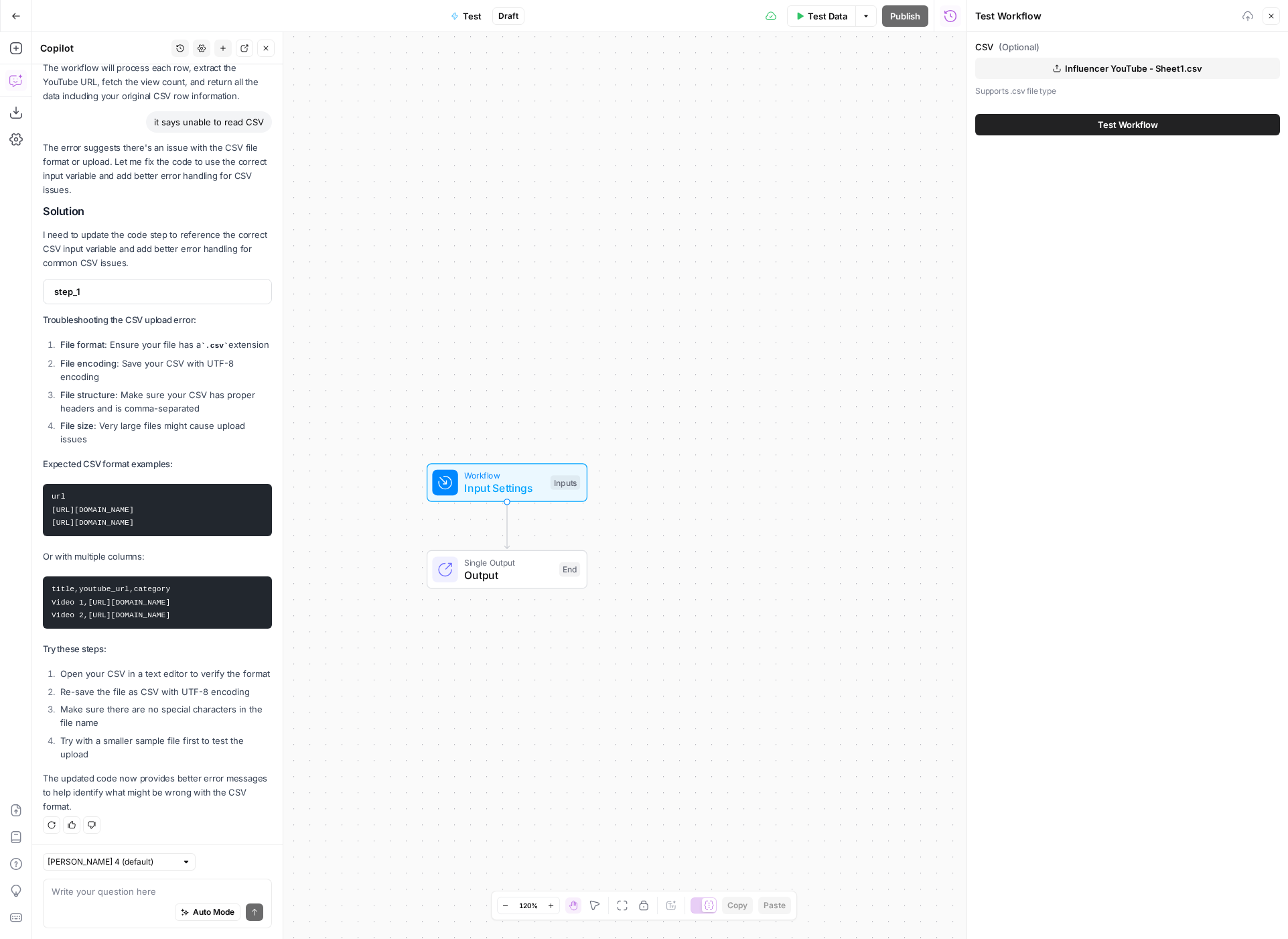
click at [165, 905] on div "Auto Mode Send" at bounding box center [158, 913] width 212 height 30
click at [174, 899] on div "Auto Mode Send" at bounding box center [158, 913] width 212 height 30
click at [174, 898] on div "Auto Mode Send" at bounding box center [158, 913] width 212 height 30
type textarea "How do I apply a rule to pull video views to this list?"
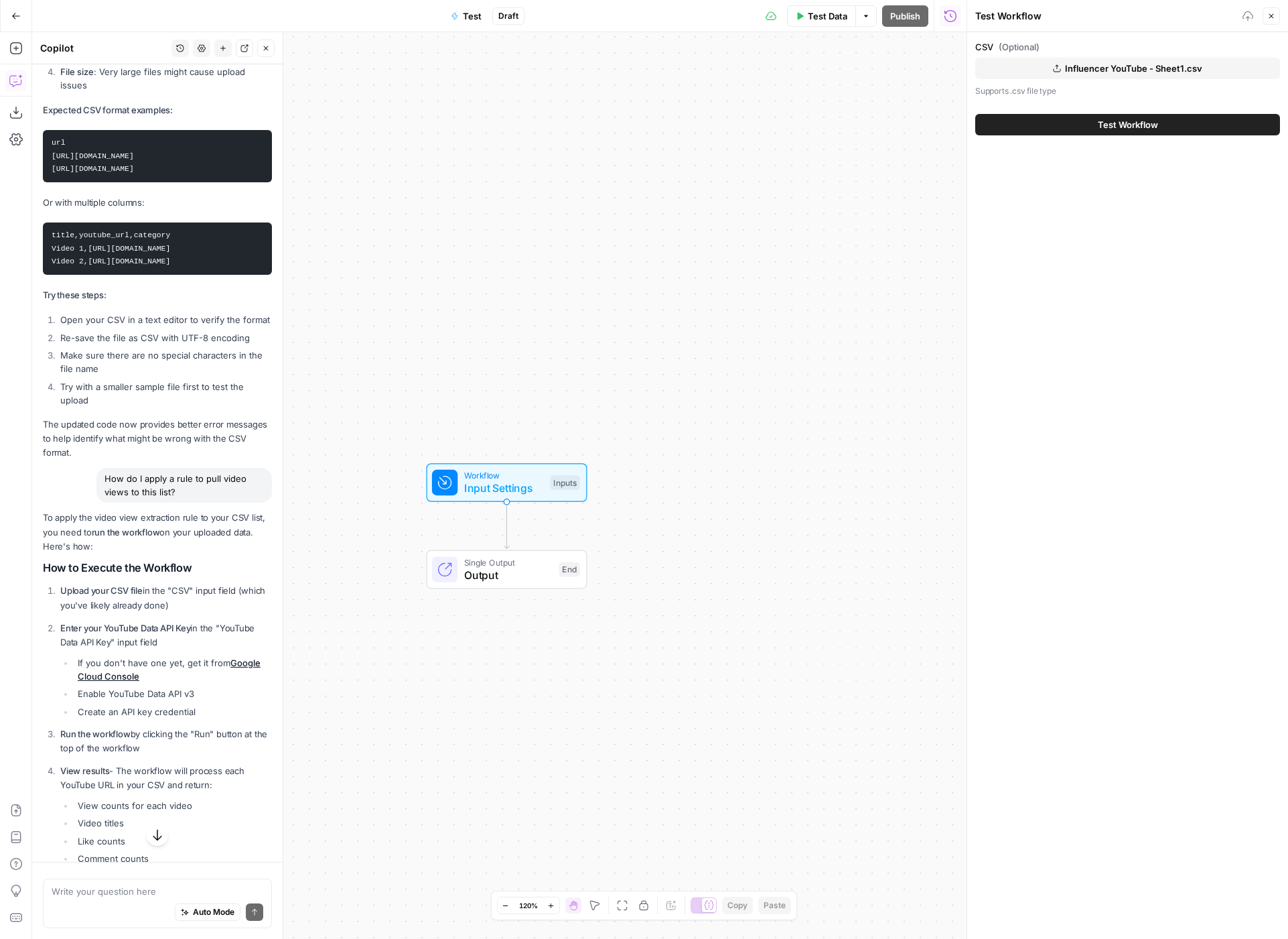
scroll to position [2184, 0]
